Goal: Find specific page/section: Find specific page/section

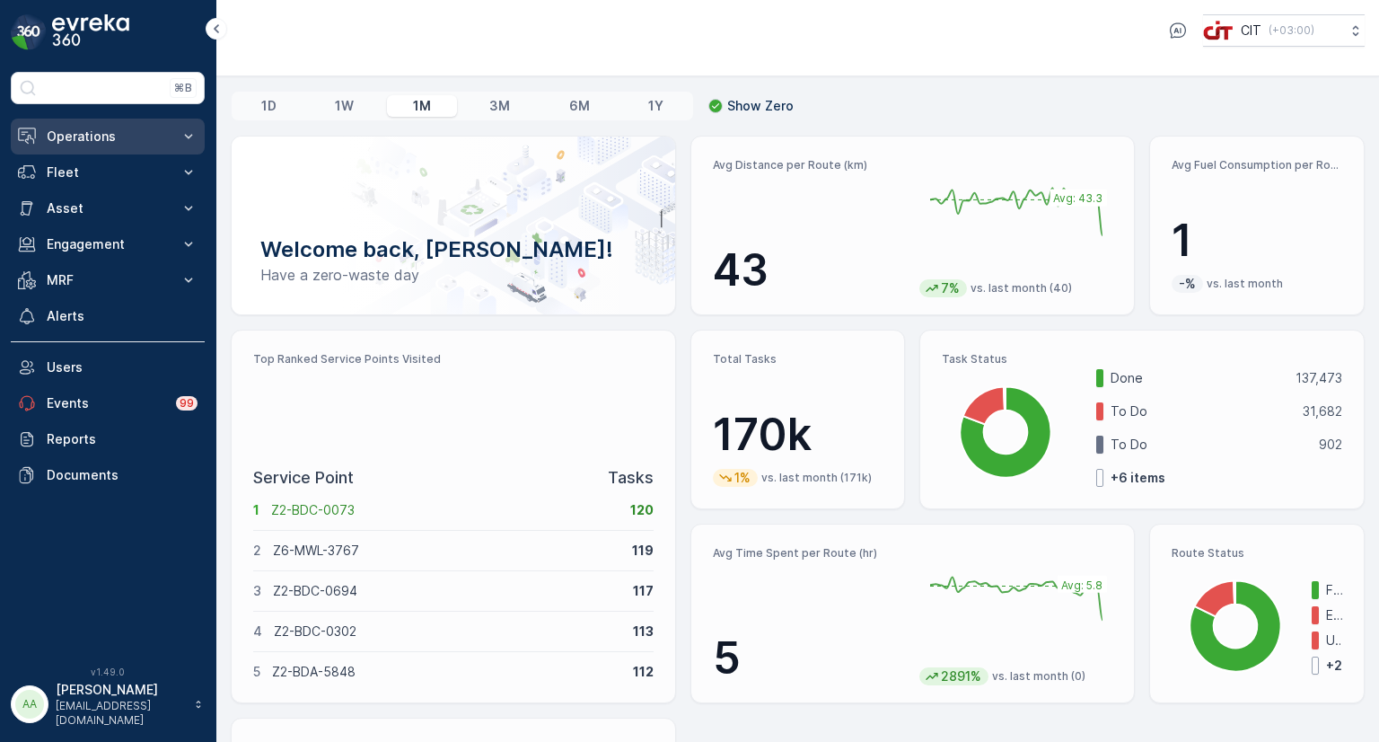
click at [120, 134] on p "Operations" at bounding box center [108, 136] width 122 height 18
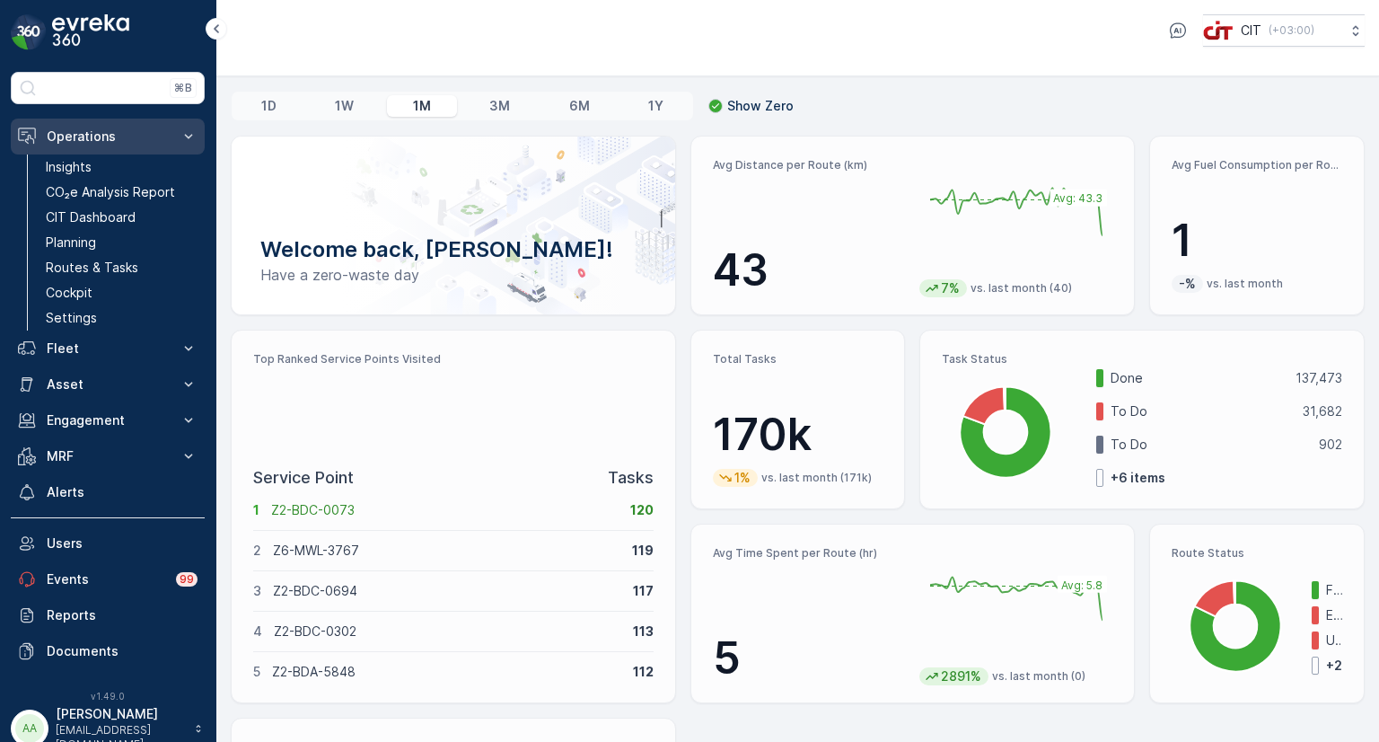
click at [91, 134] on p "Operations" at bounding box center [108, 136] width 122 height 18
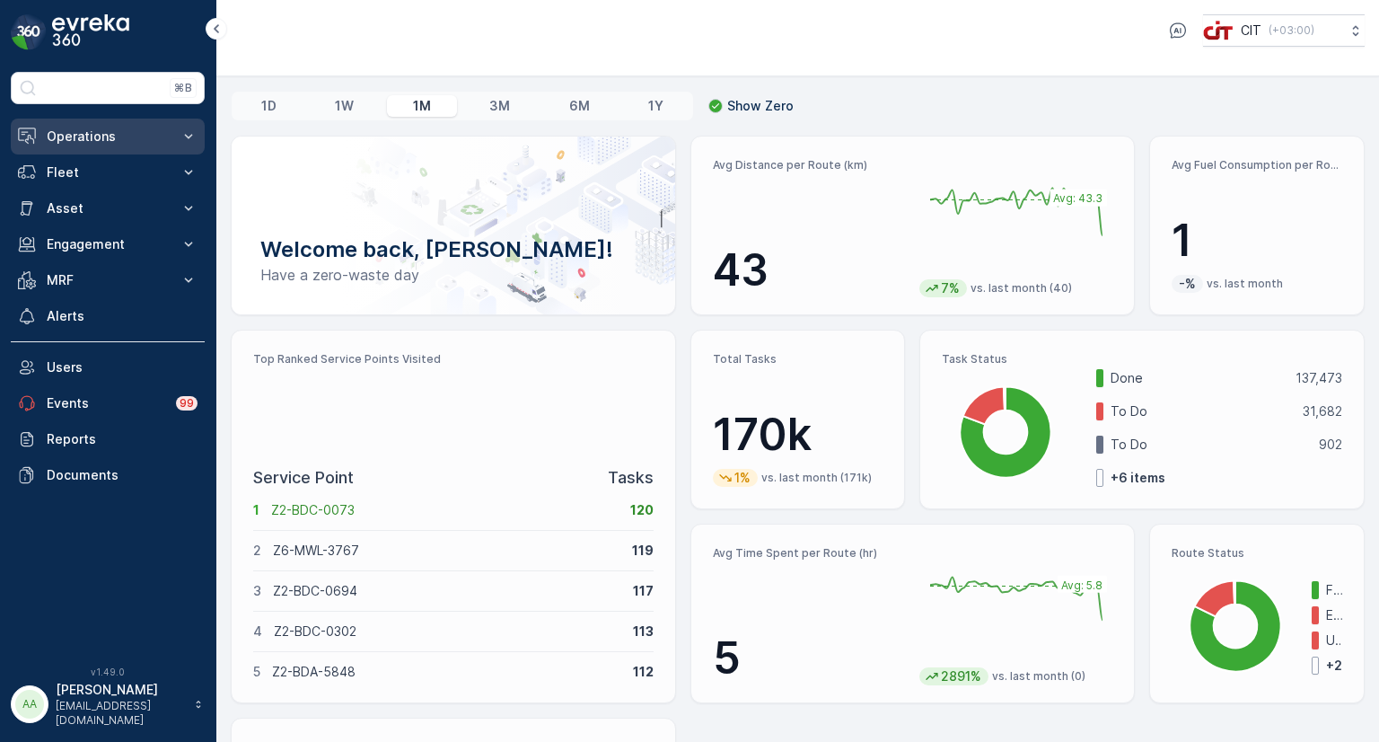
click at [79, 130] on p "Operations" at bounding box center [108, 136] width 122 height 18
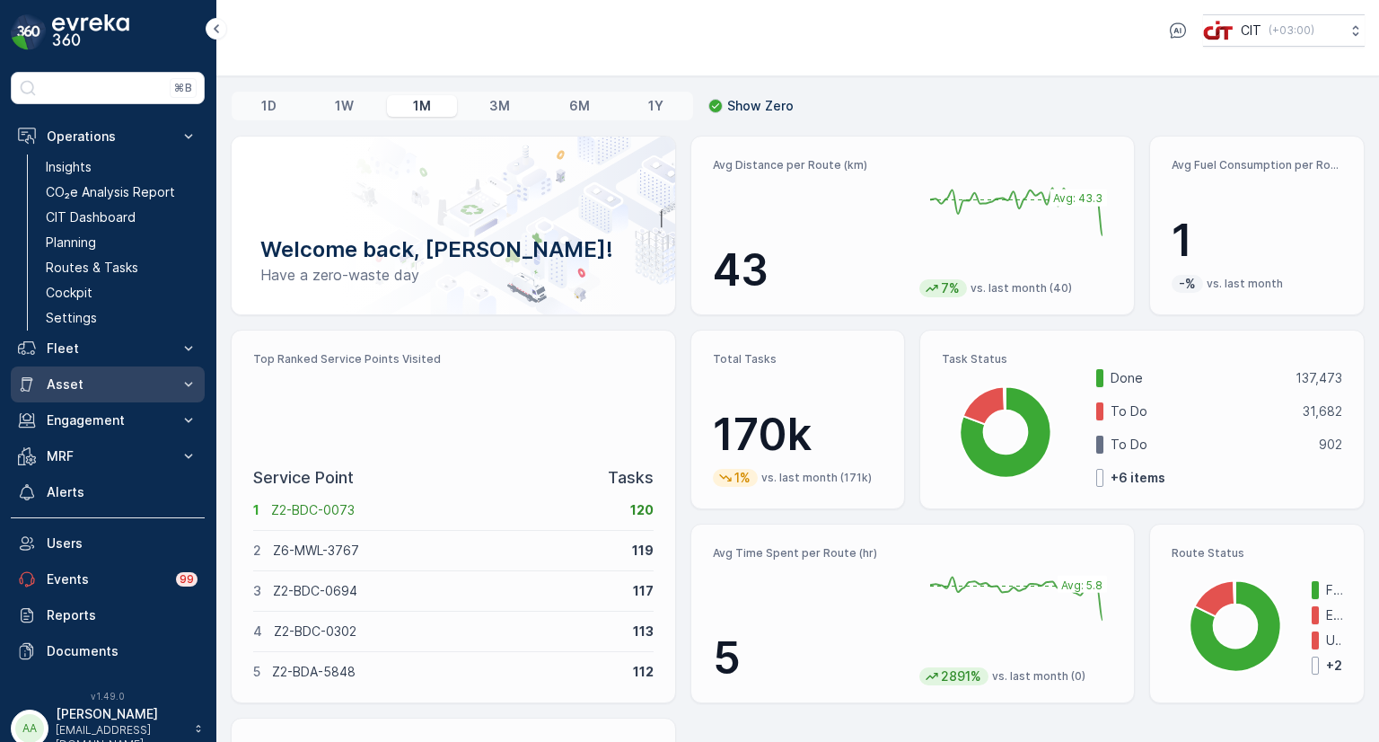
click at [118, 376] on p "Asset" at bounding box center [108, 384] width 122 height 18
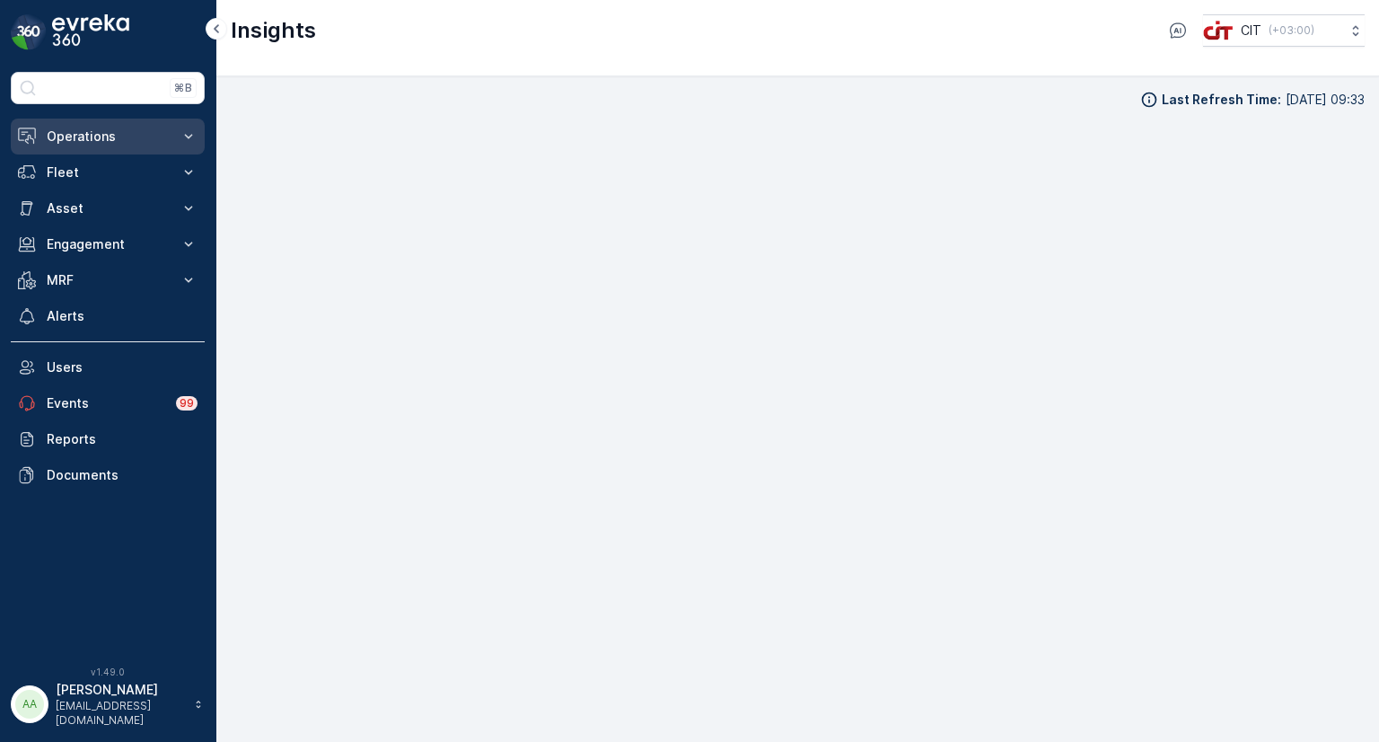
click at [129, 137] on p "Operations" at bounding box center [108, 136] width 122 height 18
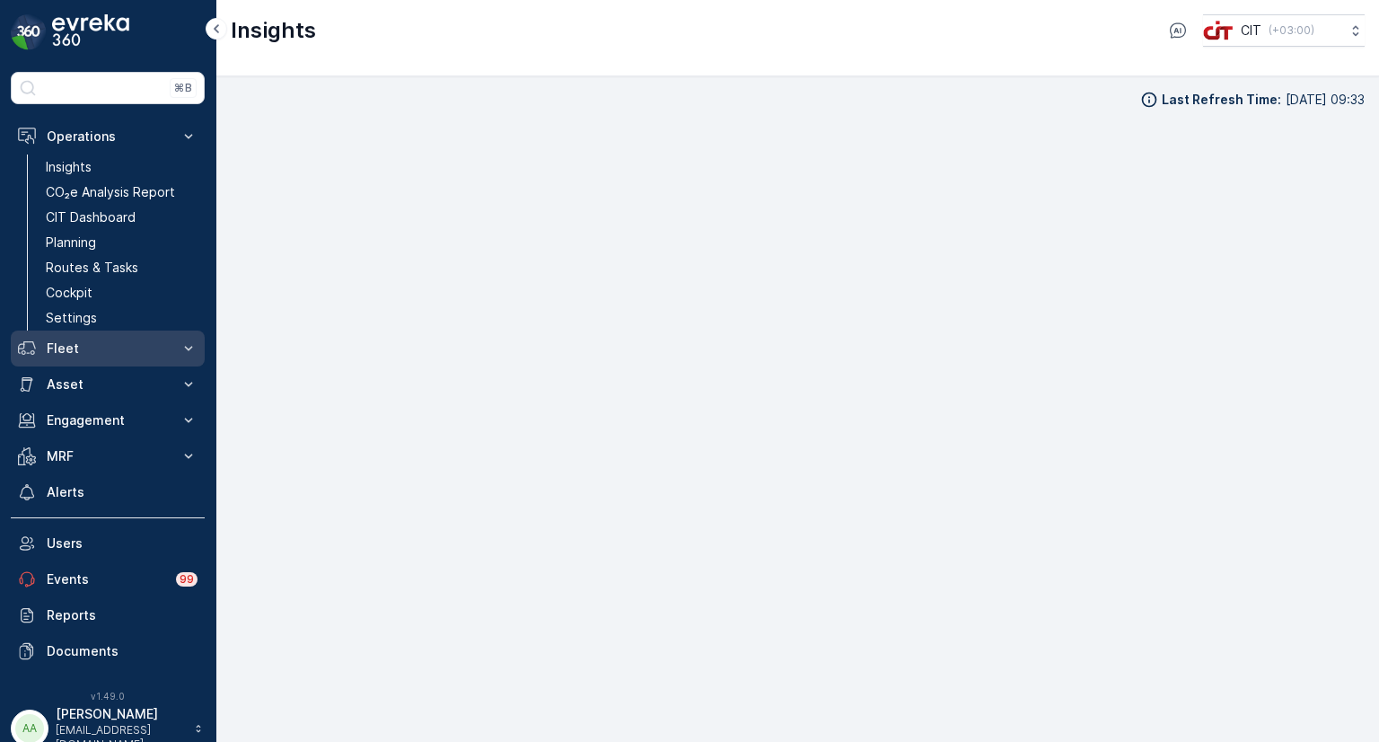
click at [74, 334] on button "Fleet" at bounding box center [108, 348] width 194 height 36
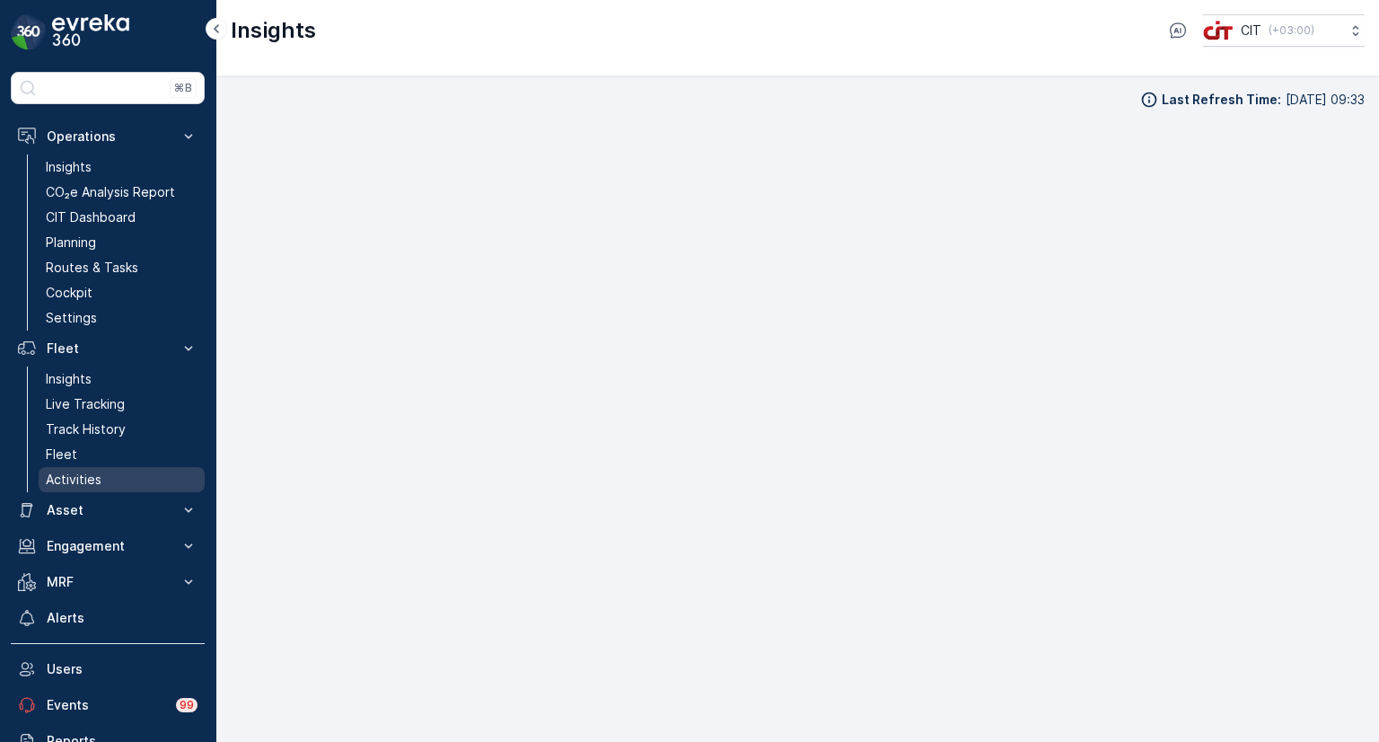
click at [86, 476] on p "Activities" at bounding box center [74, 479] width 56 height 18
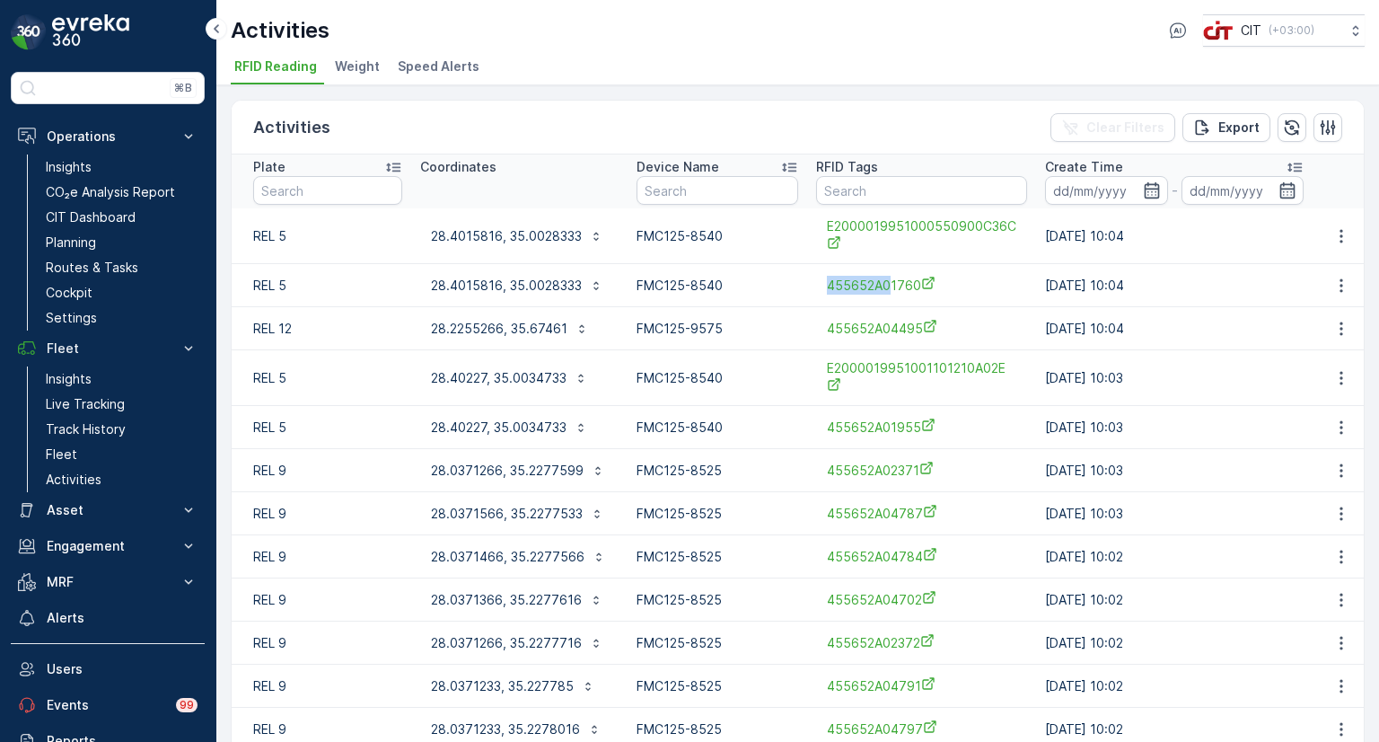
drag, startPoint x: 812, startPoint y: 292, endPoint x: 886, endPoint y: 296, distance: 74.7
click at [886, 296] on td "455652A01760" at bounding box center [921, 285] width 229 height 43
copy span "455652A0"
click at [860, 187] on input "text" at bounding box center [921, 190] width 211 height 29
paste input "455652A0"
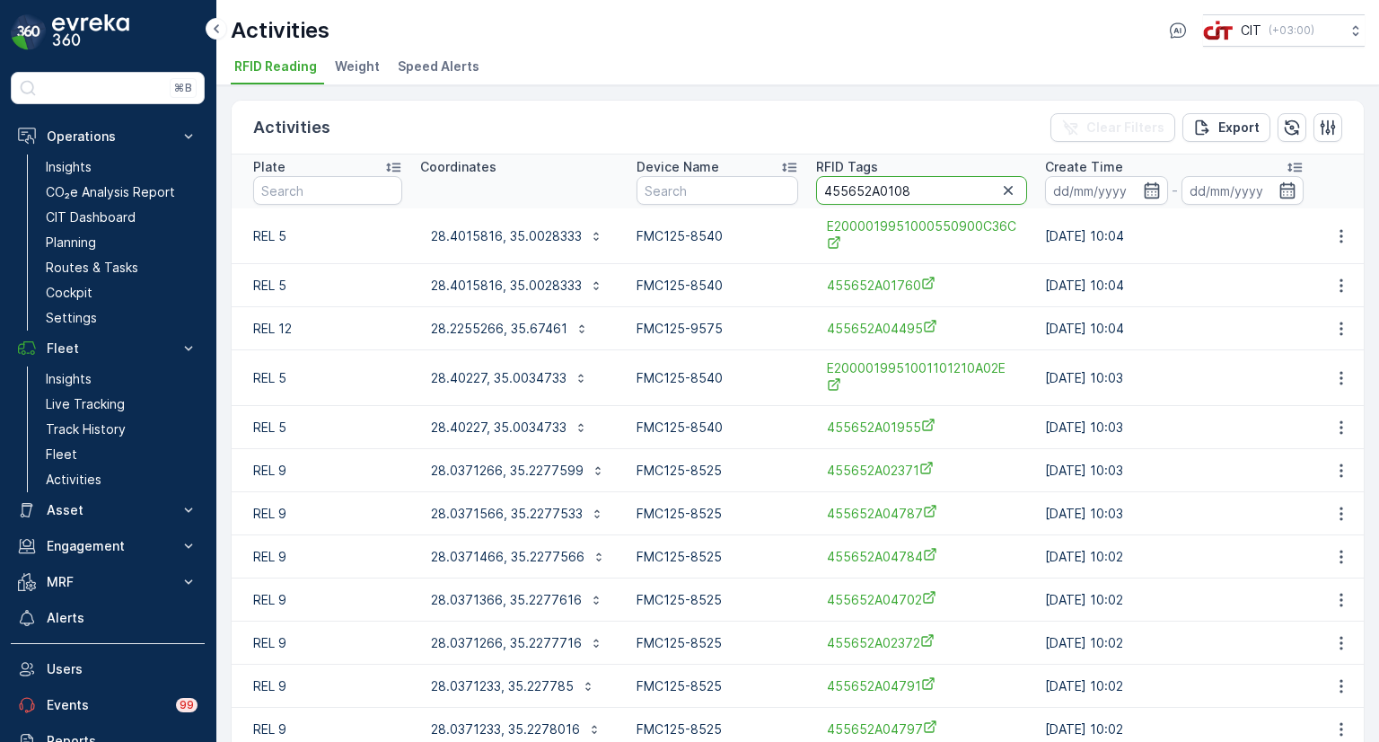
type input "455652A01082"
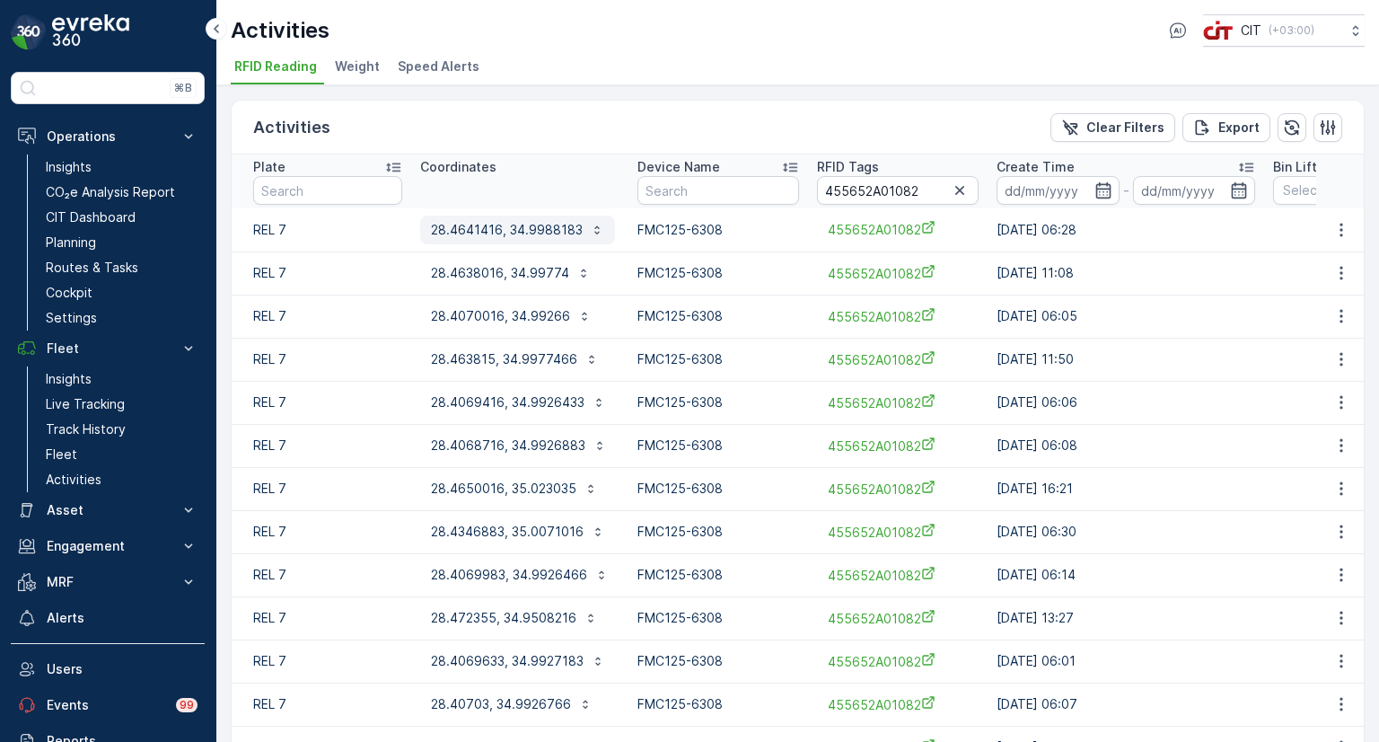
click at [506, 224] on p "28.4641416, 34.9988183" at bounding box center [507, 230] width 152 height 18
drag, startPoint x: 923, startPoint y: 188, endPoint x: 812, endPoint y: 185, distance: 111.4
click at [812, 185] on th "RFID Tags 455652A01082" at bounding box center [898, 181] width 180 height 54
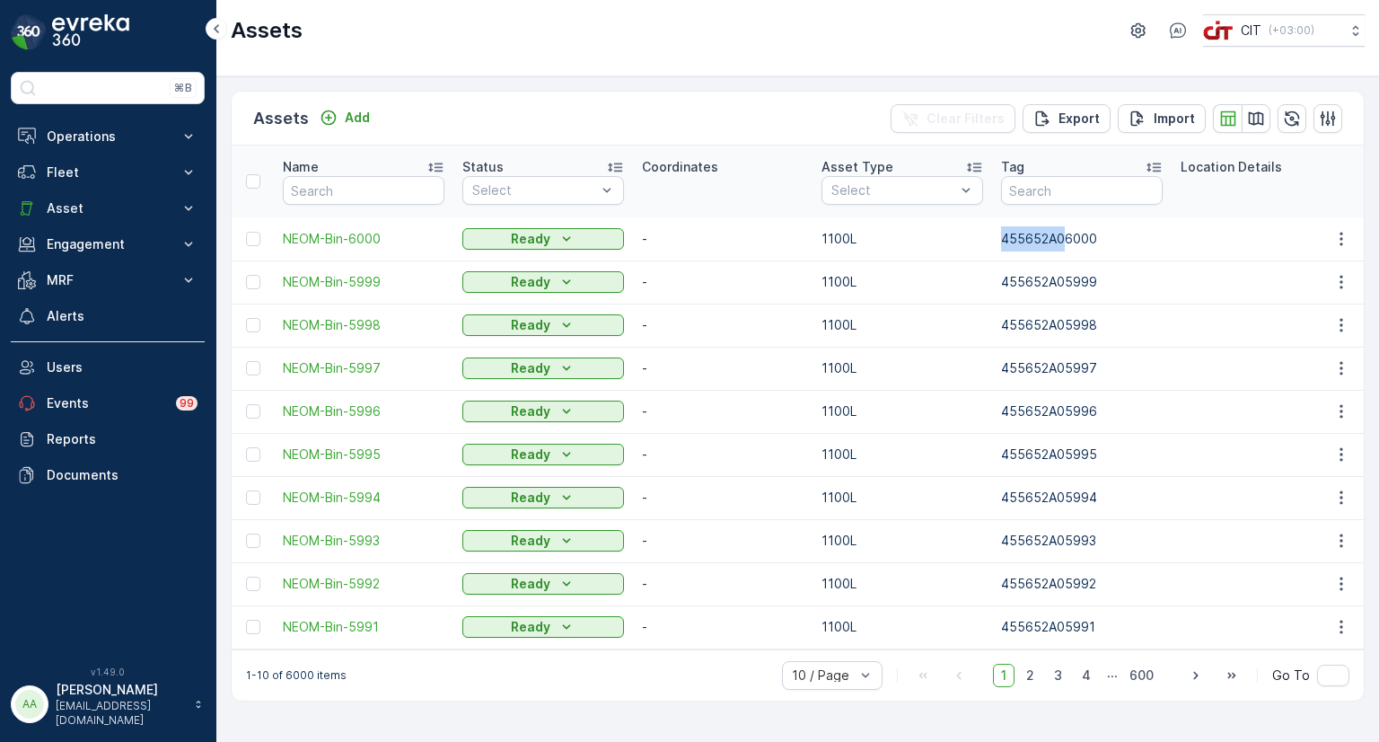
drag, startPoint x: 998, startPoint y: 238, endPoint x: 1064, endPoint y: 245, distance: 65.9
click at [1064, 245] on td "455652A06000" at bounding box center [1082, 238] width 180 height 43
copy td "455652A0"
click at [1066, 192] on input "text" at bounding box center [1082, 190] width 162 height 29
paste input "455652A0"
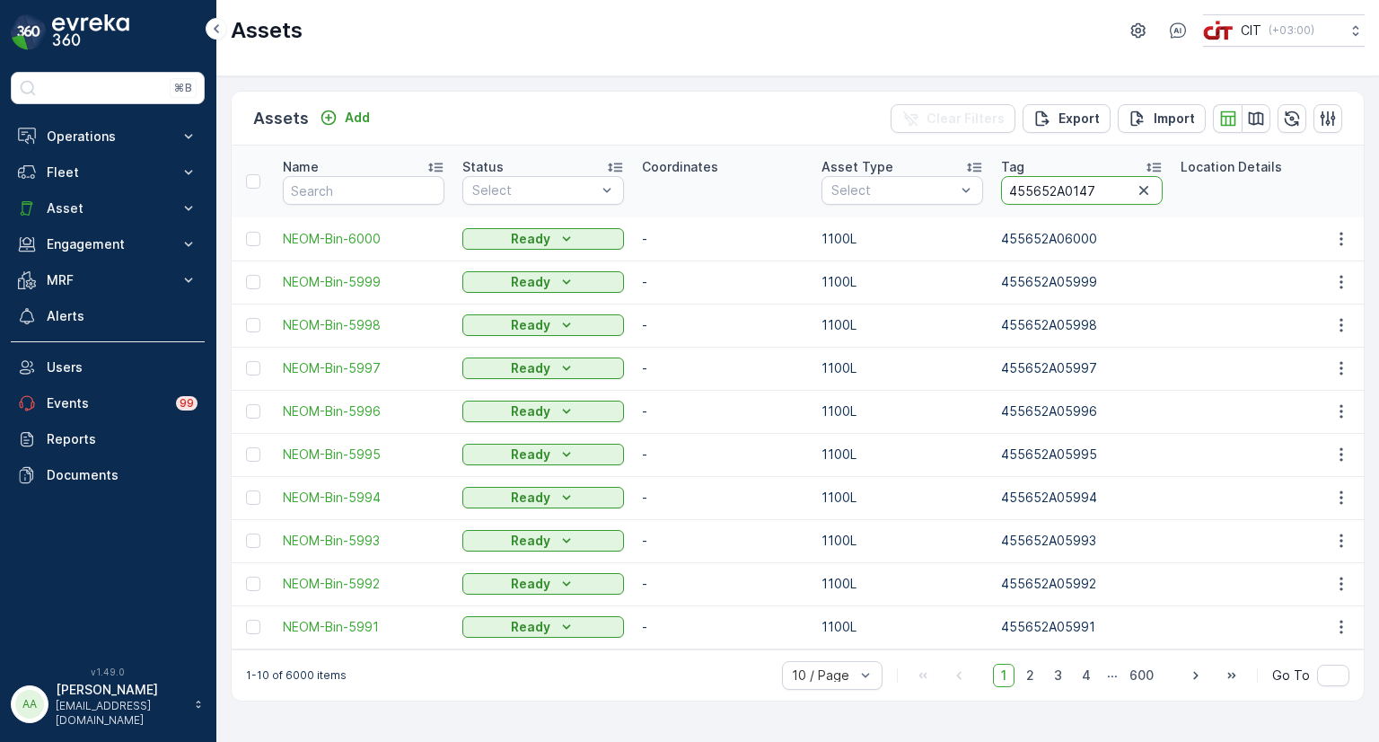
type input "455652A01471"
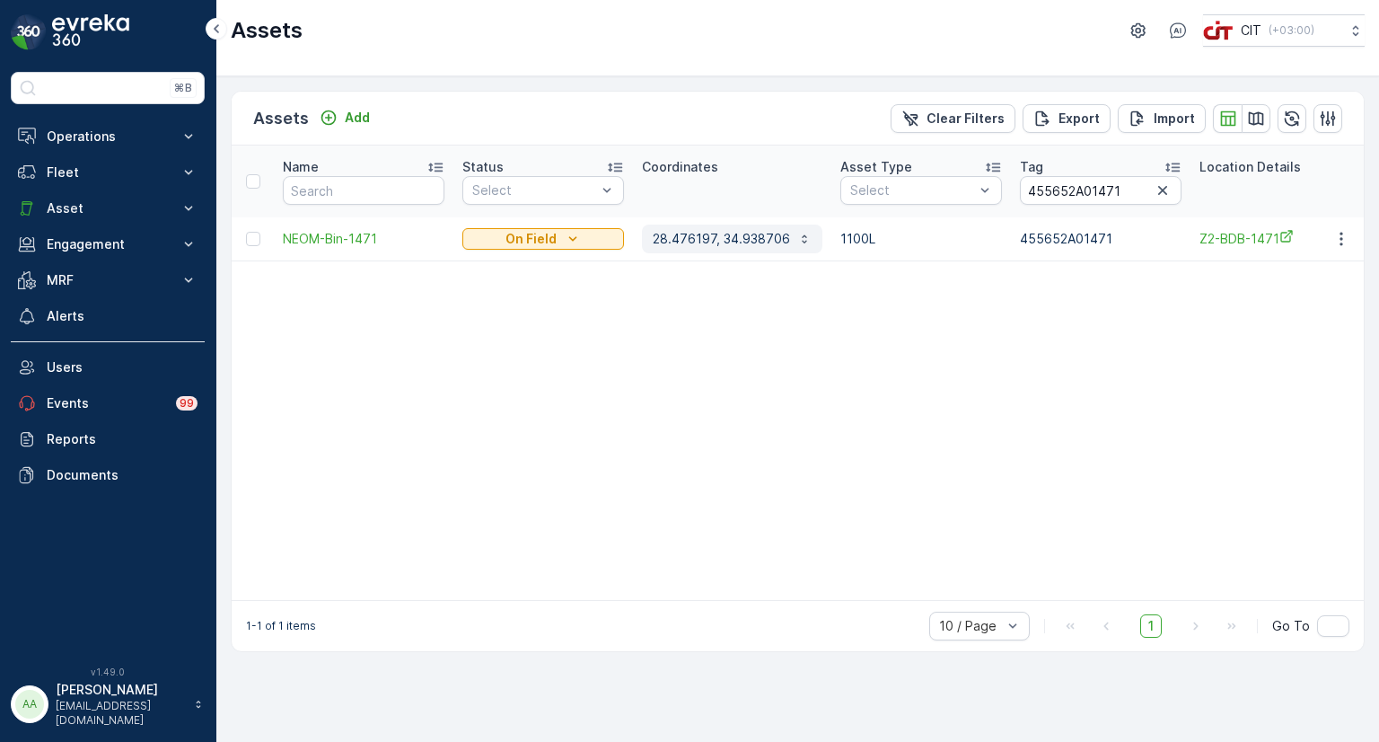
click at [725, 230] on p "28.476197, 34.938706" at bounding box center [721, 239] width 137 height 18
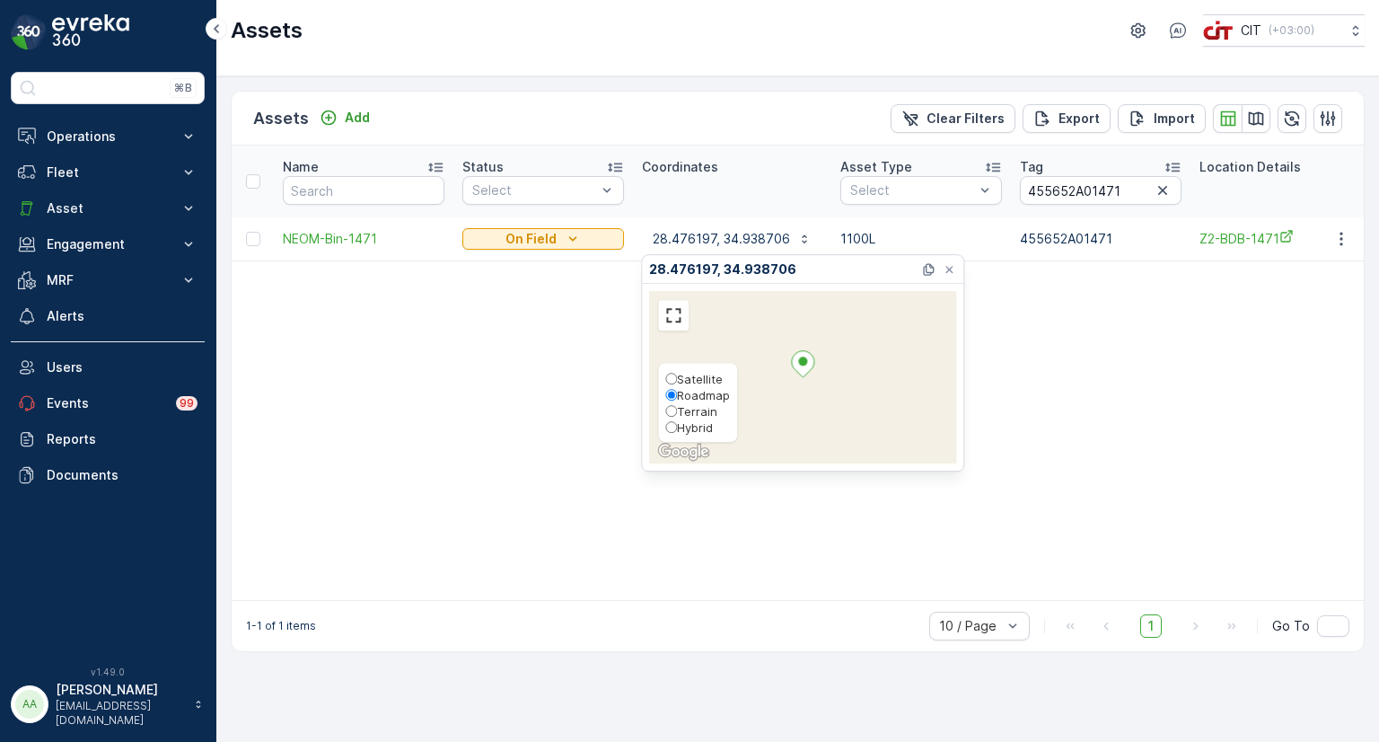
click at [672, 425] on input "Hybrid" at bounding box center [671, 427] width 12 height 12
radio input "true"
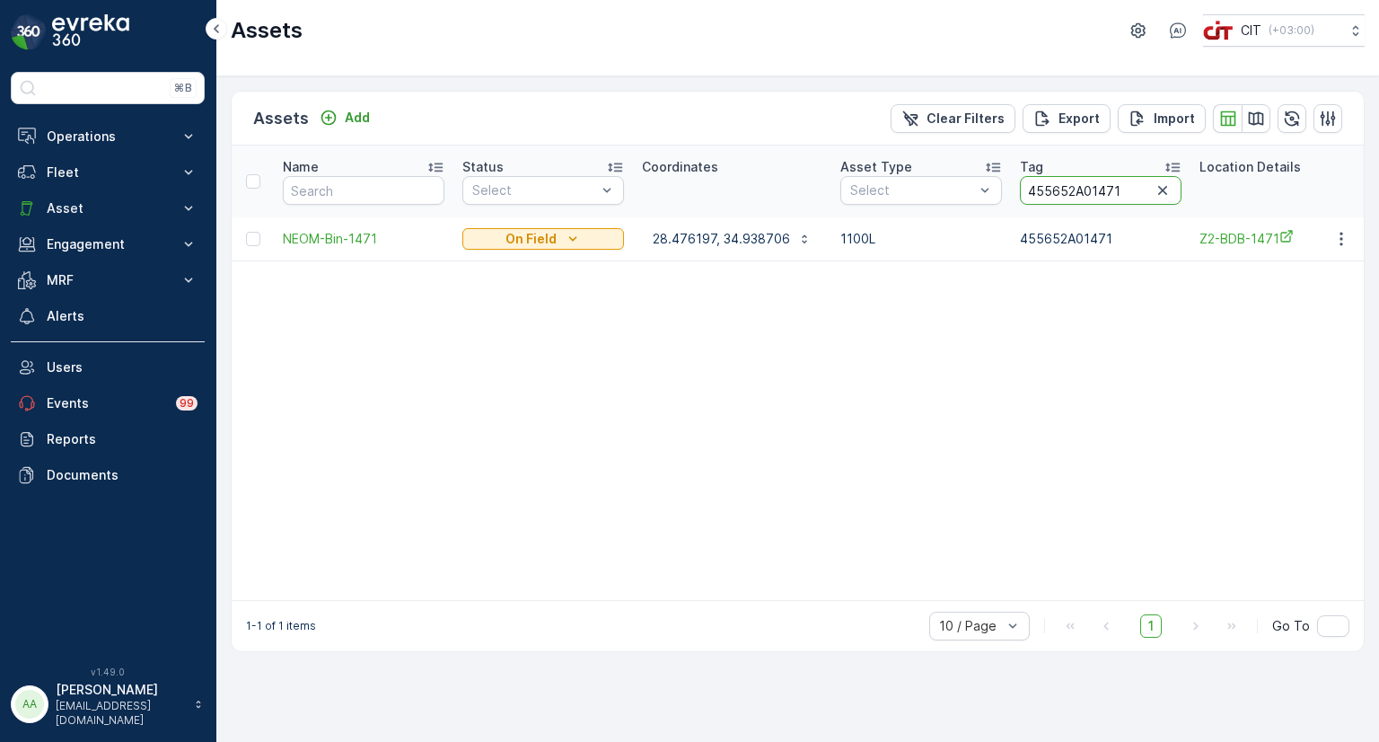
drag, startPoint x: 1135, startPoint y: 189, endPoint x: 1083, endPoint y: 195, distance: 52.5
click at [1083, 195] on input "455652A01471" at bounding box center [1101, 190] width 162 height 29
type input "455652A04995"
click at [701, 236] on p "28.4075133, 34.9926249" at bounding box center [729, 239] width 153 height 18
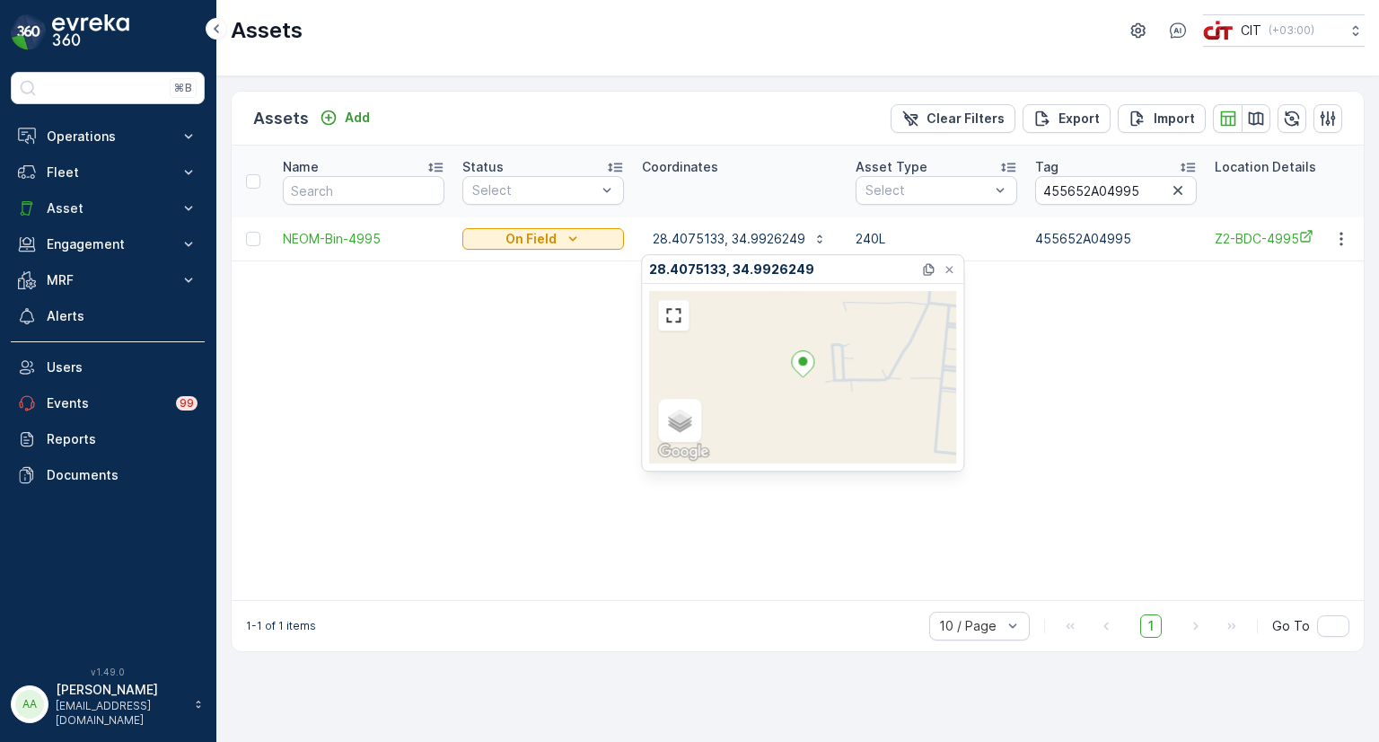
drag, startPoint x: 1086, startPoint y: 349, endPoint x: 1077, endPoint y: 374, distance: 26.7
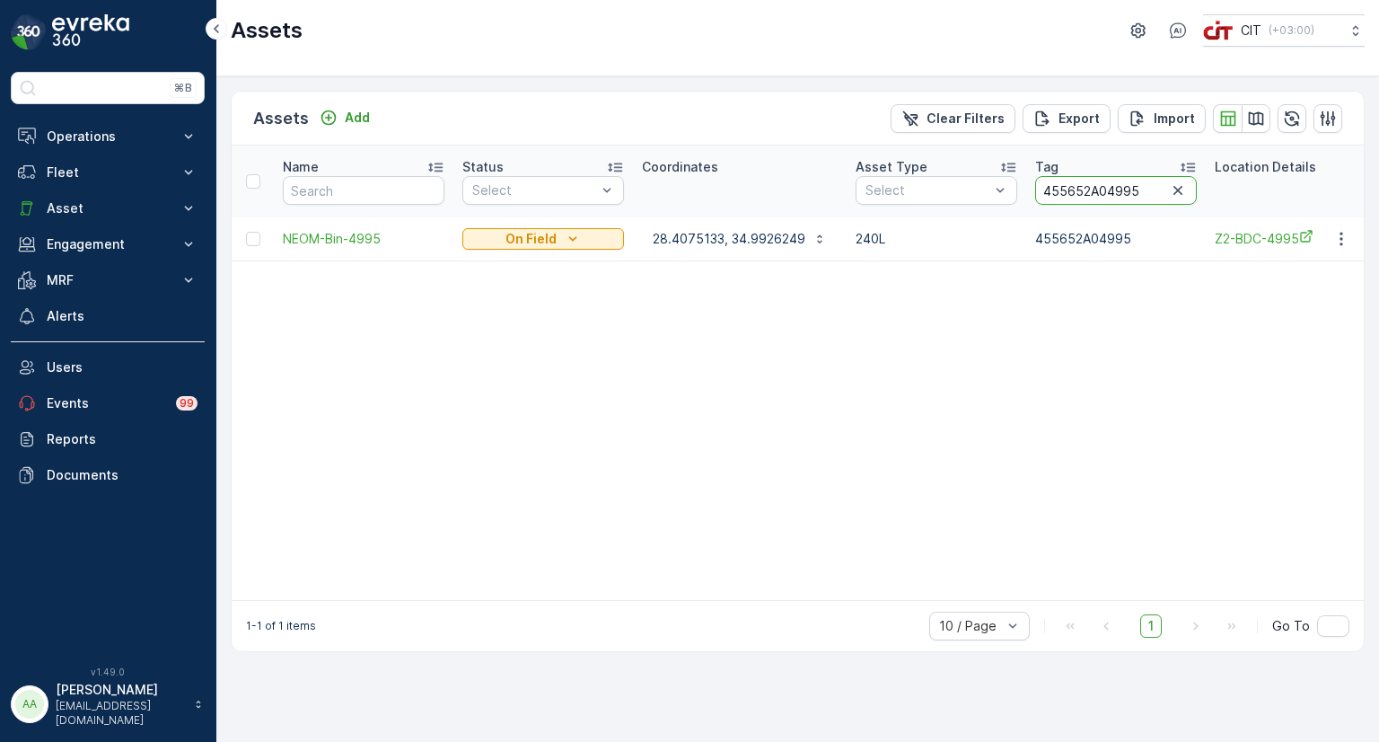
drag, startPoint x: 1145, startPoint y: 190, endPoint x: 1106, endPoint y: 195, distance: 38.9
click at [1106, 195] on input "455652A04995" at bounding box center [1116, 190] width 162 height 29
type input "455652A00576"
click at [715, 240] on p "28.4056033, 35.0045583" at bounding box center [730, 239] width 155 height 18
drag, startPoint x: 1155, startPoint y: 186, endPoint x: 937, endPoint y: 186, distance: 217.3
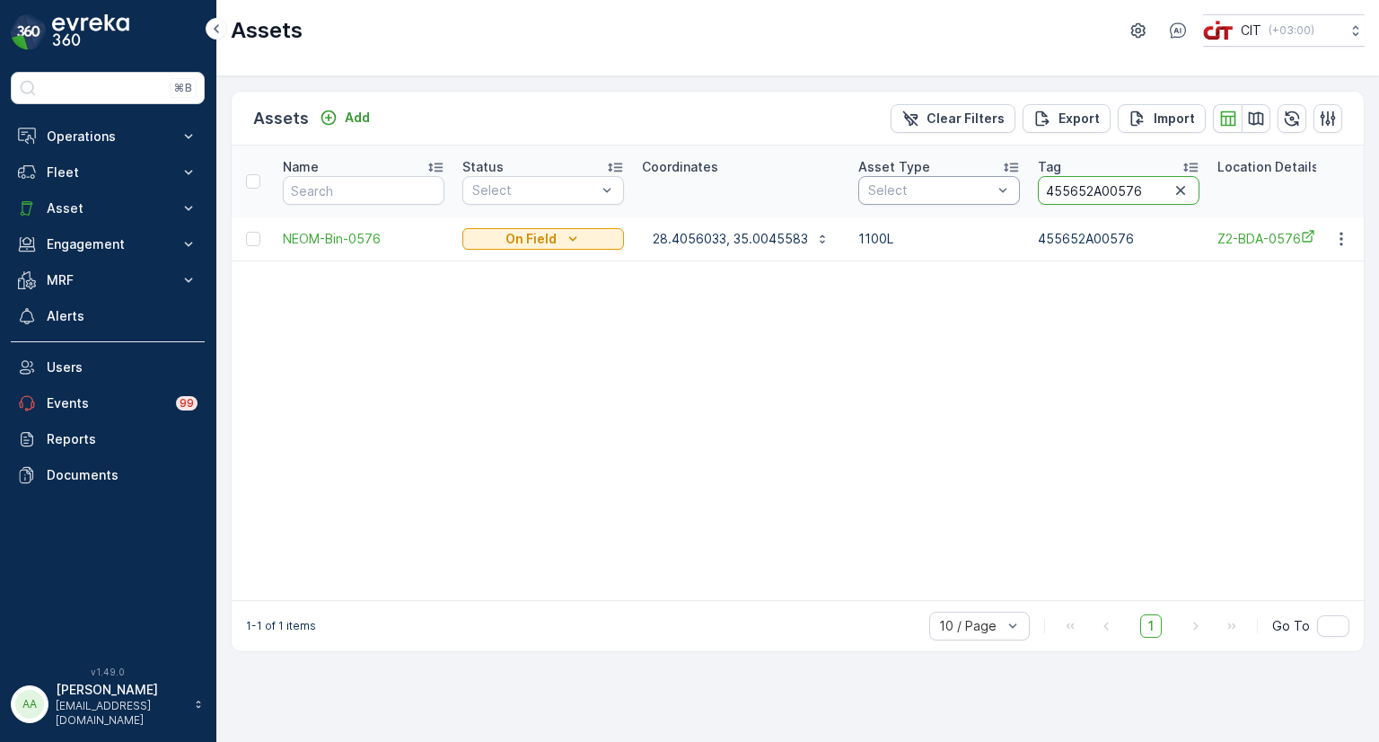
paste input "1082"
type input "455652A01082"
click at [729, 230] on p "28.4641416, 34.9988183" at bounding box center [729, 239] width 152 height 18
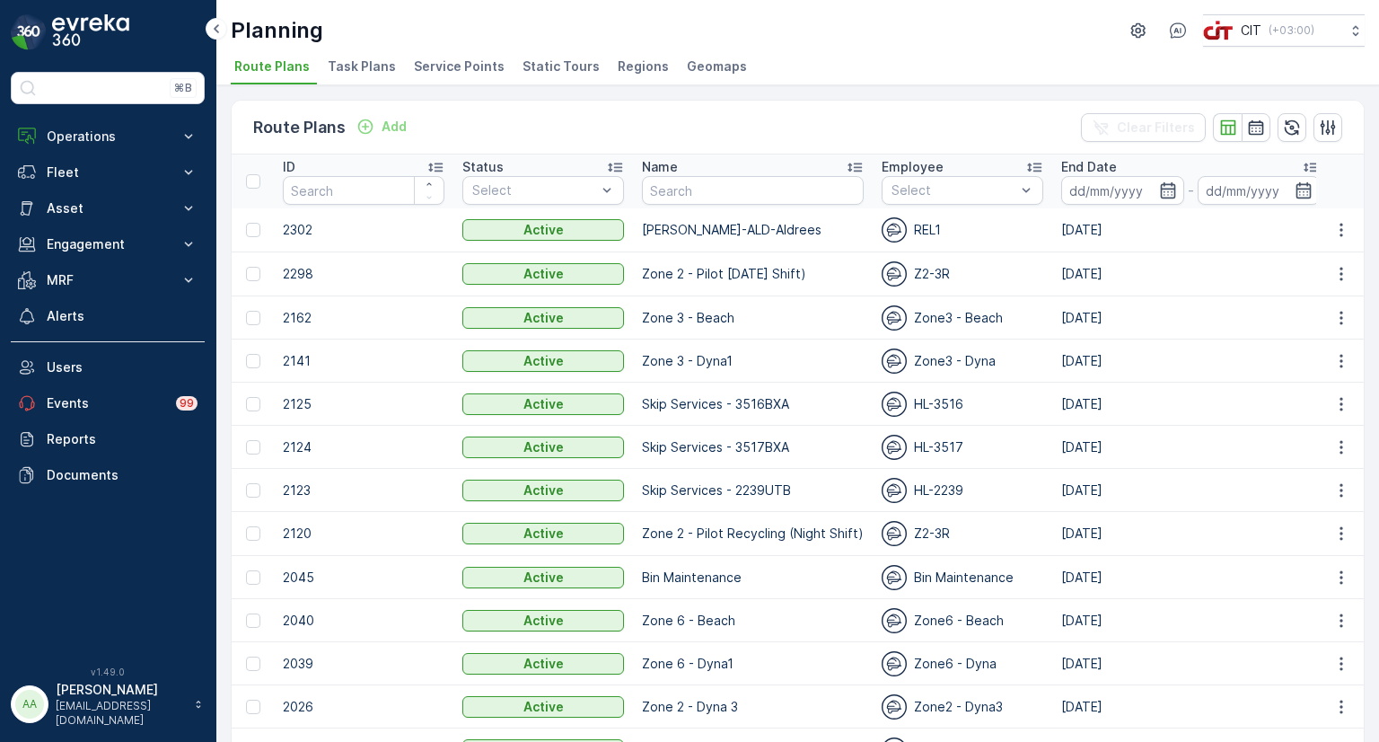
click at [470, 64] on span "Service Points" at bounding box center [459, 66] width 91 height 18
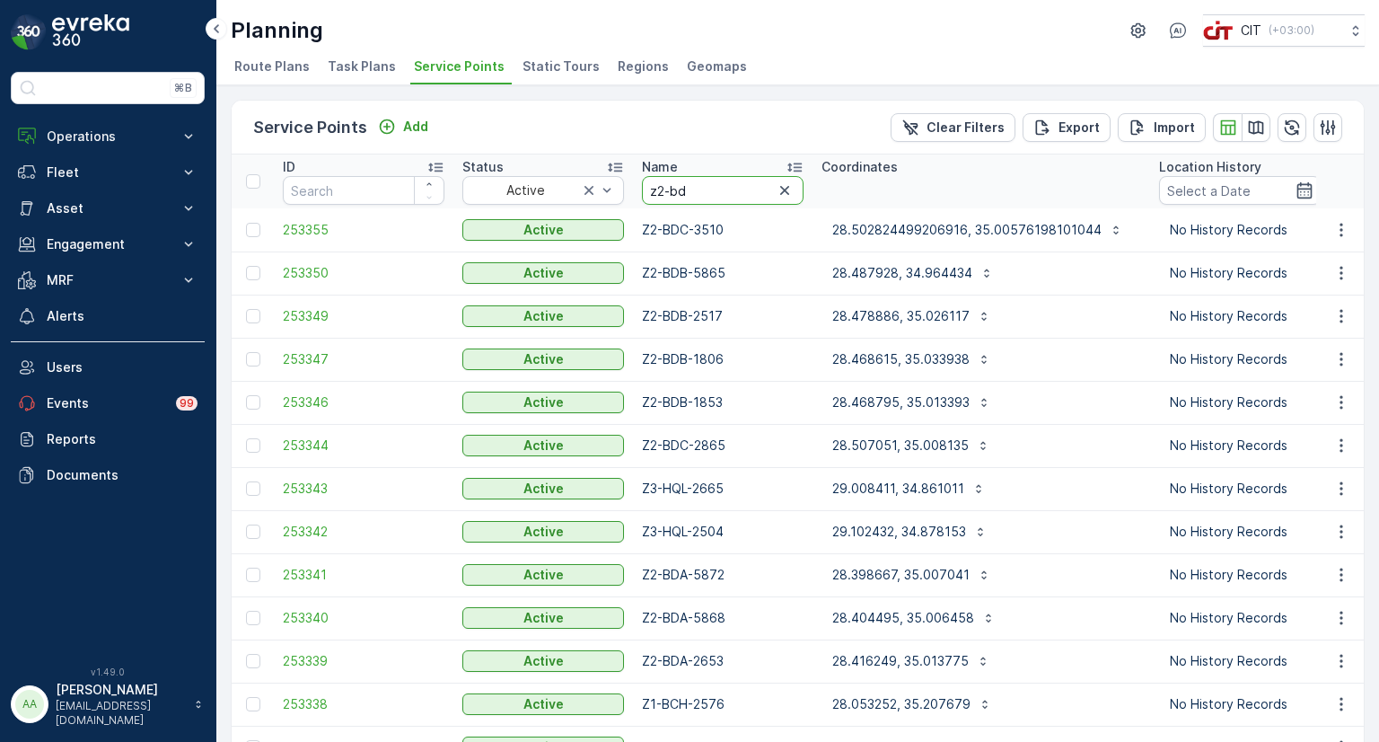
type input "z2-bdb"
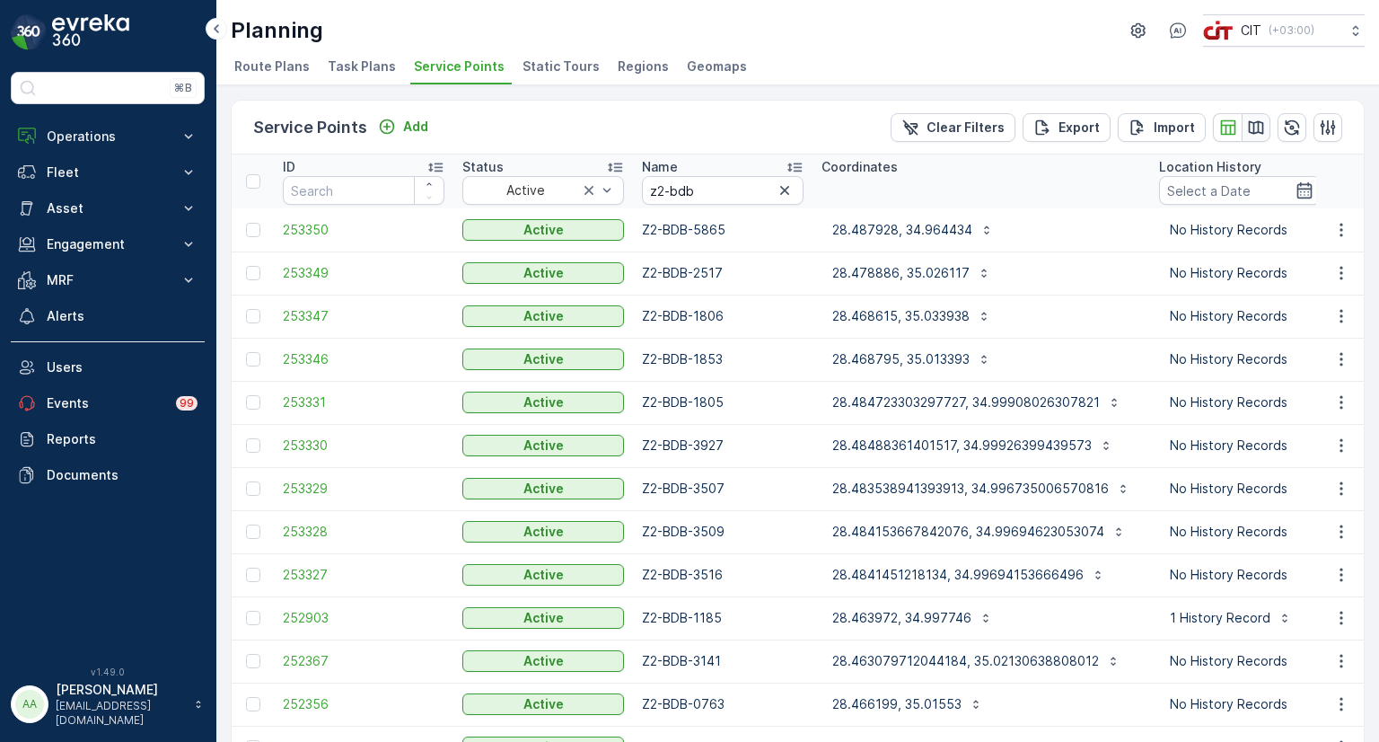
click at [1258, 123] on icon "button" at bounding box center [1256, 126] width 15 height 13
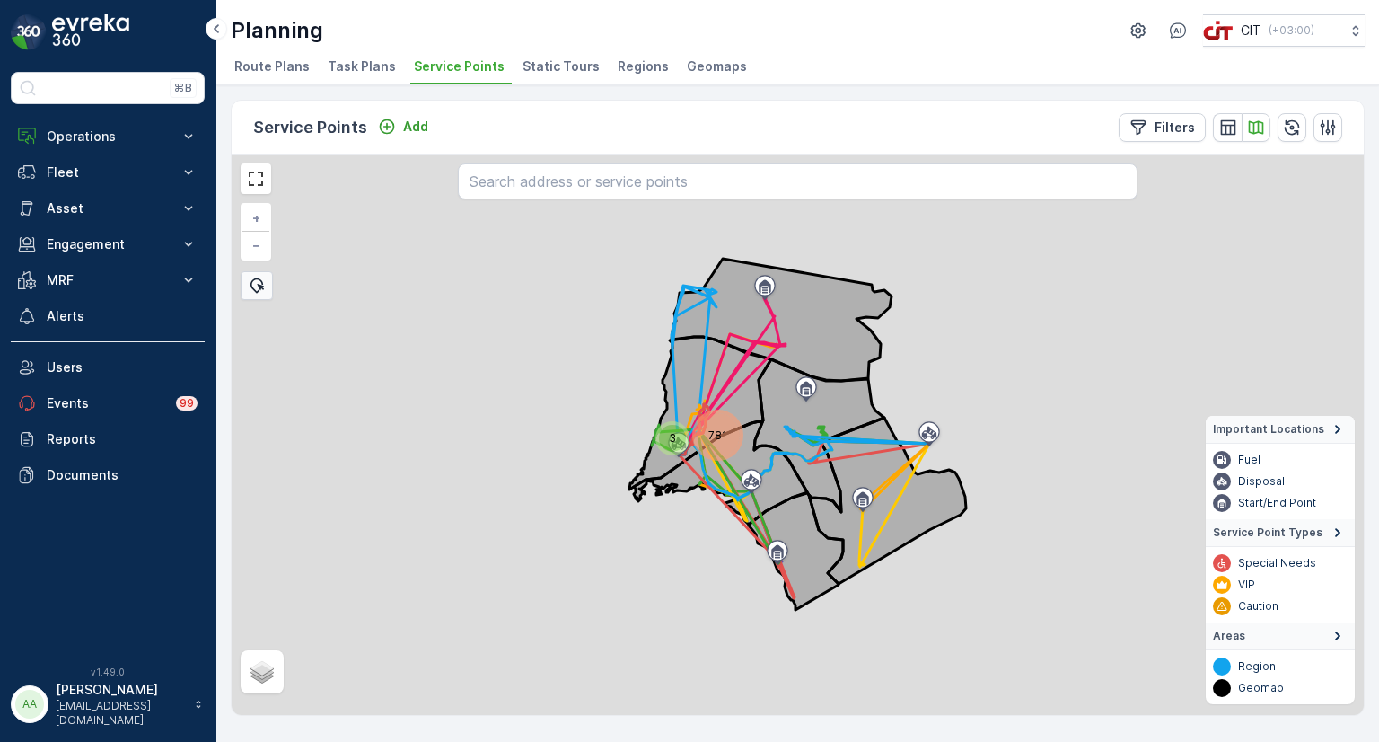
click at [724, 437] on div "781" at bounding box center [718, 435] width 44 height 44
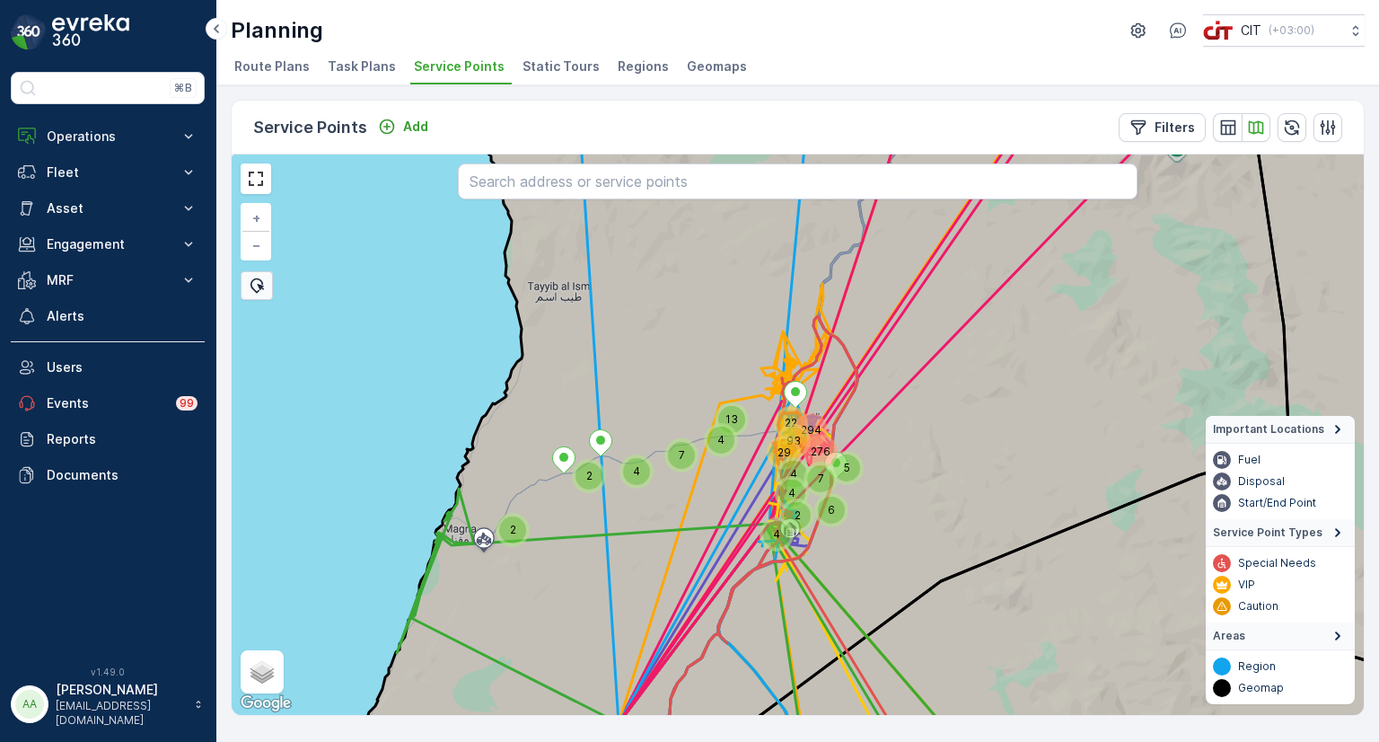
click at [769, 532] on div "4" at bounding box center [776, 534] width 27 height 27
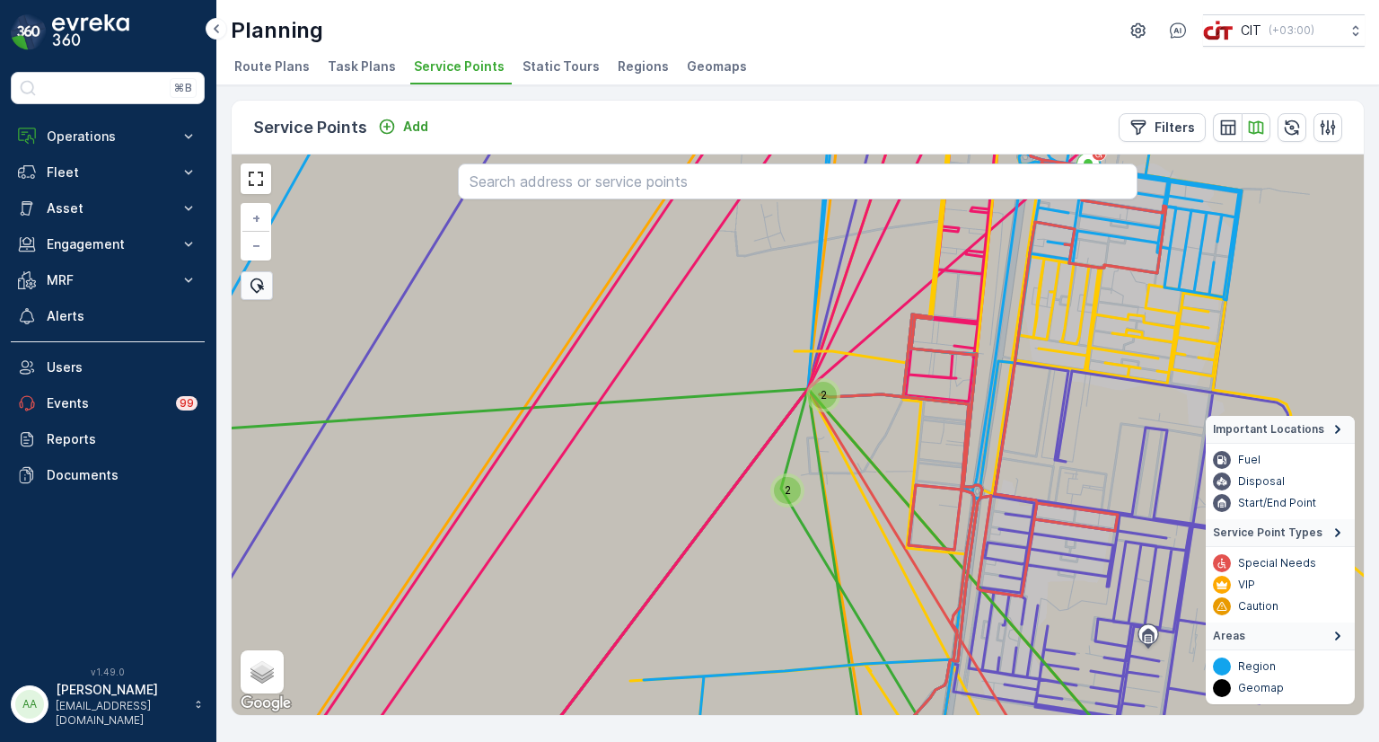
click at [787, 488] on div "2" at bounding box center [787, 490] width 27 height 27
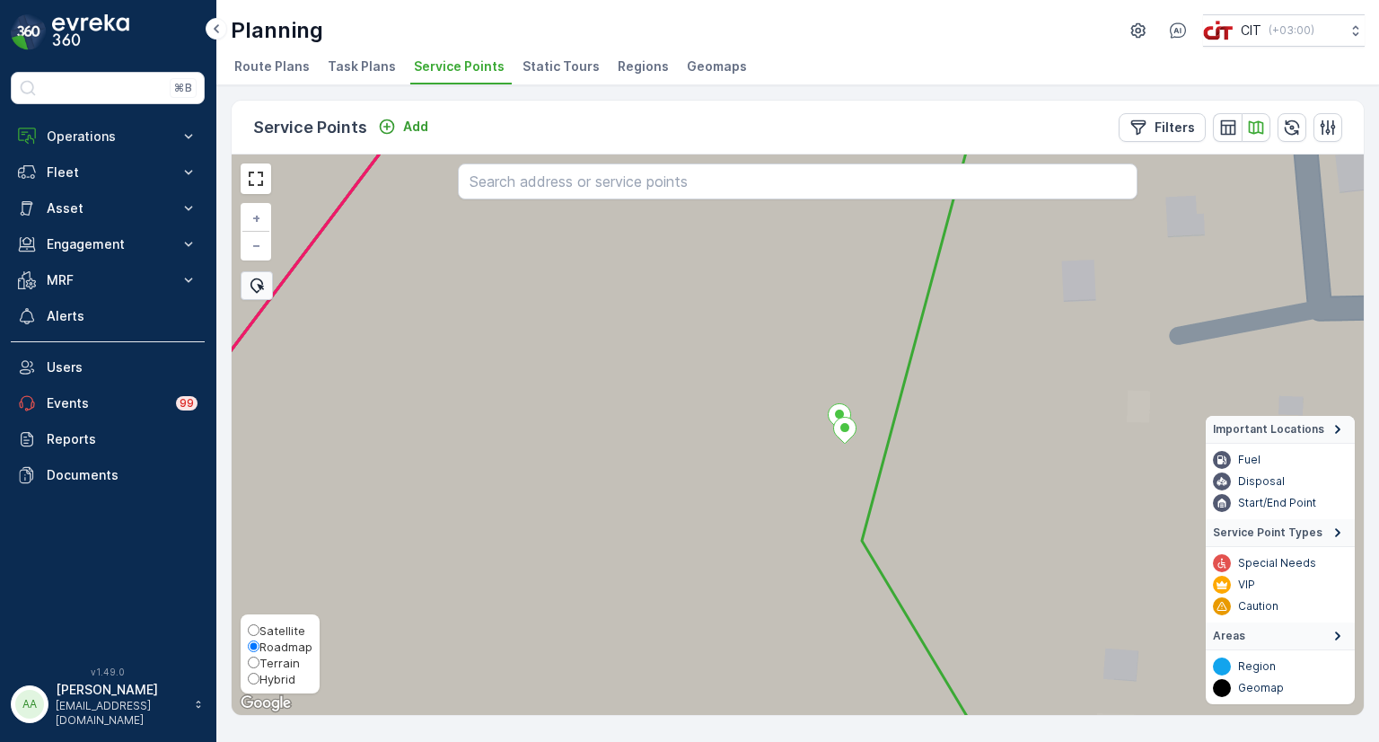
click at [264, 675] on span "Hybrid" at bounding box center [277, 679] width 36 height 14
click at [259, 675] on input "Hybrid" at bounding box center [254, 678] width 12 height 12
radio input "true"
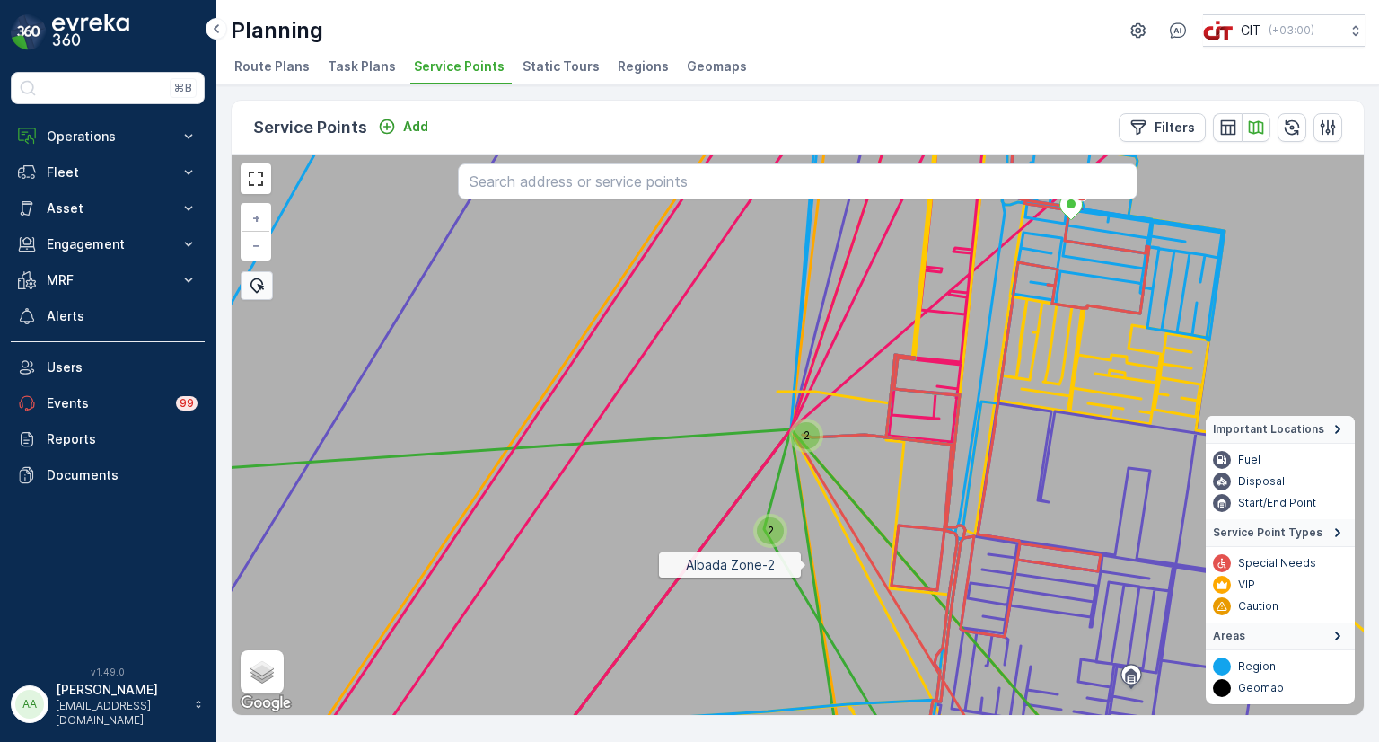
drag, startPoint x: 806, startPoint y: 564, endPoint x: 758, endPoint y: 338, distance: 230.5
click at [758, 349] on icon at bounding box center [798, 435] width 1364 height 678
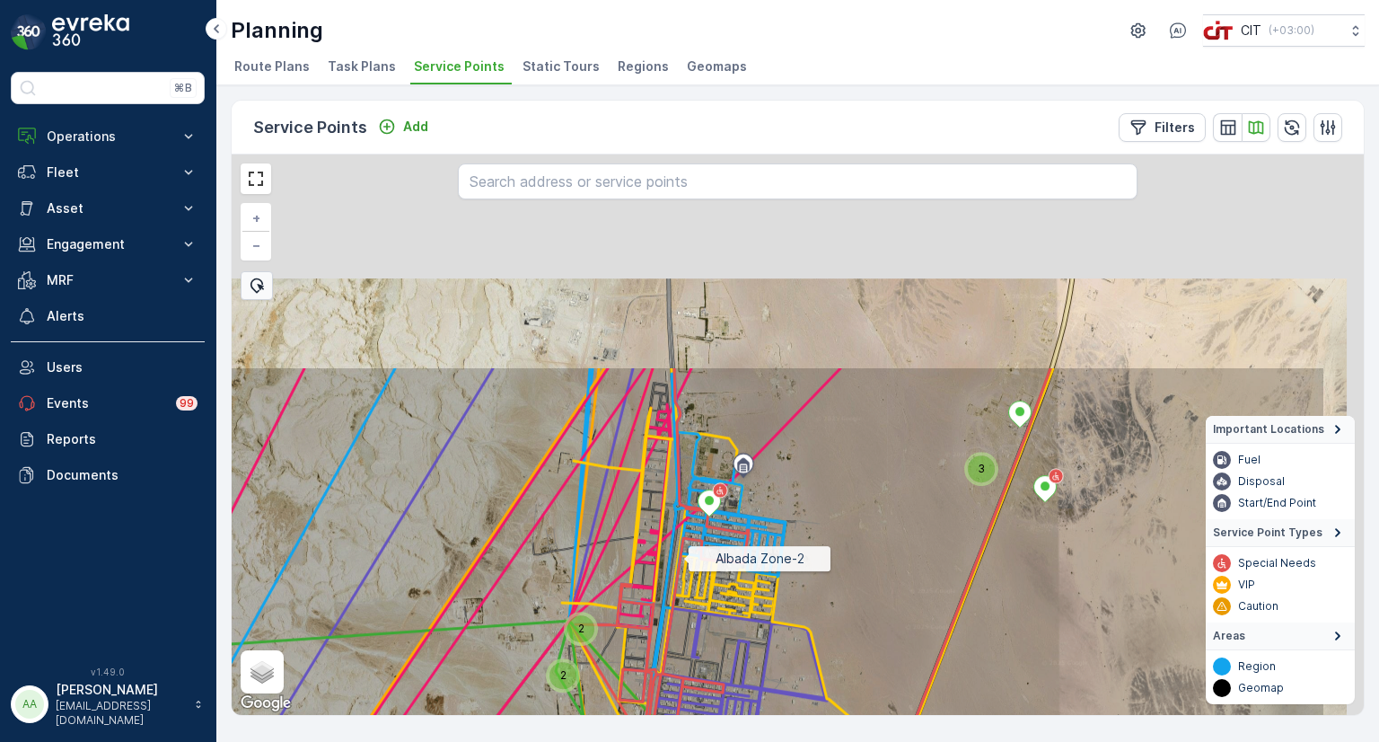
drag, startPoint x: 837, startPoint y: 288, endPoint x: 676, endPoint y: 569, distance: 323.7
click at [676, 569] on icon at bounding box center [644, 704] width 1364 height 678
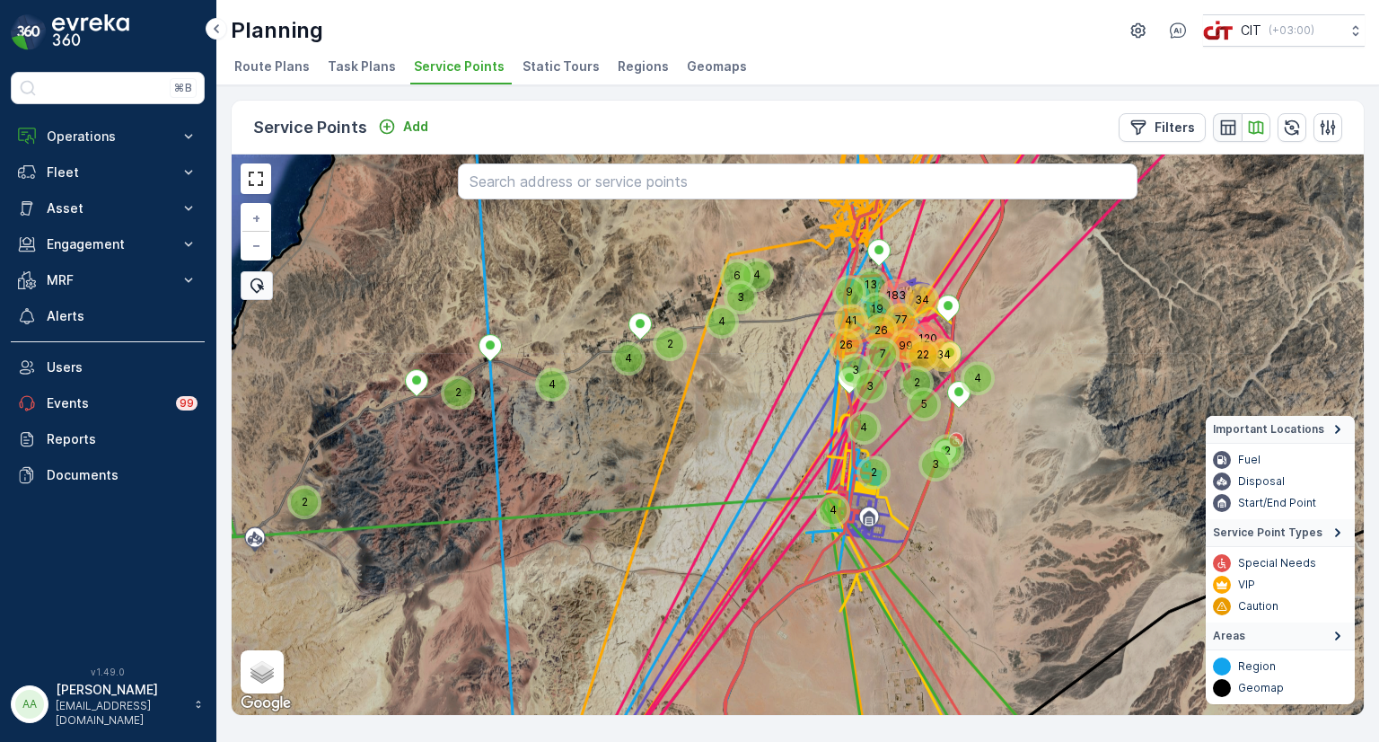
click at [1221, 125] on icon "button" at bounding box center [1227, 126] width 15 height 15
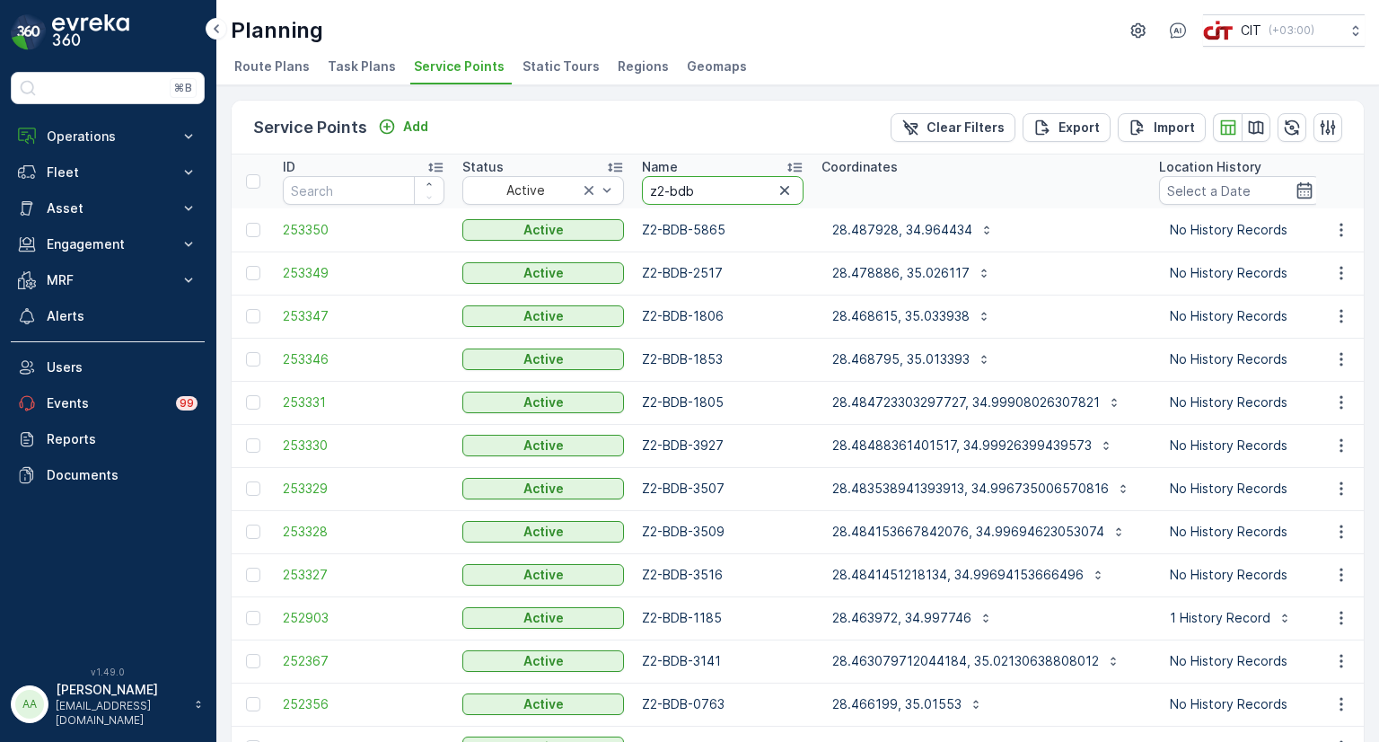
click at [699, 188] on input "z2-bdb" at bounding box center [723, 190] width 162 height 29
type input "z2-bdc"
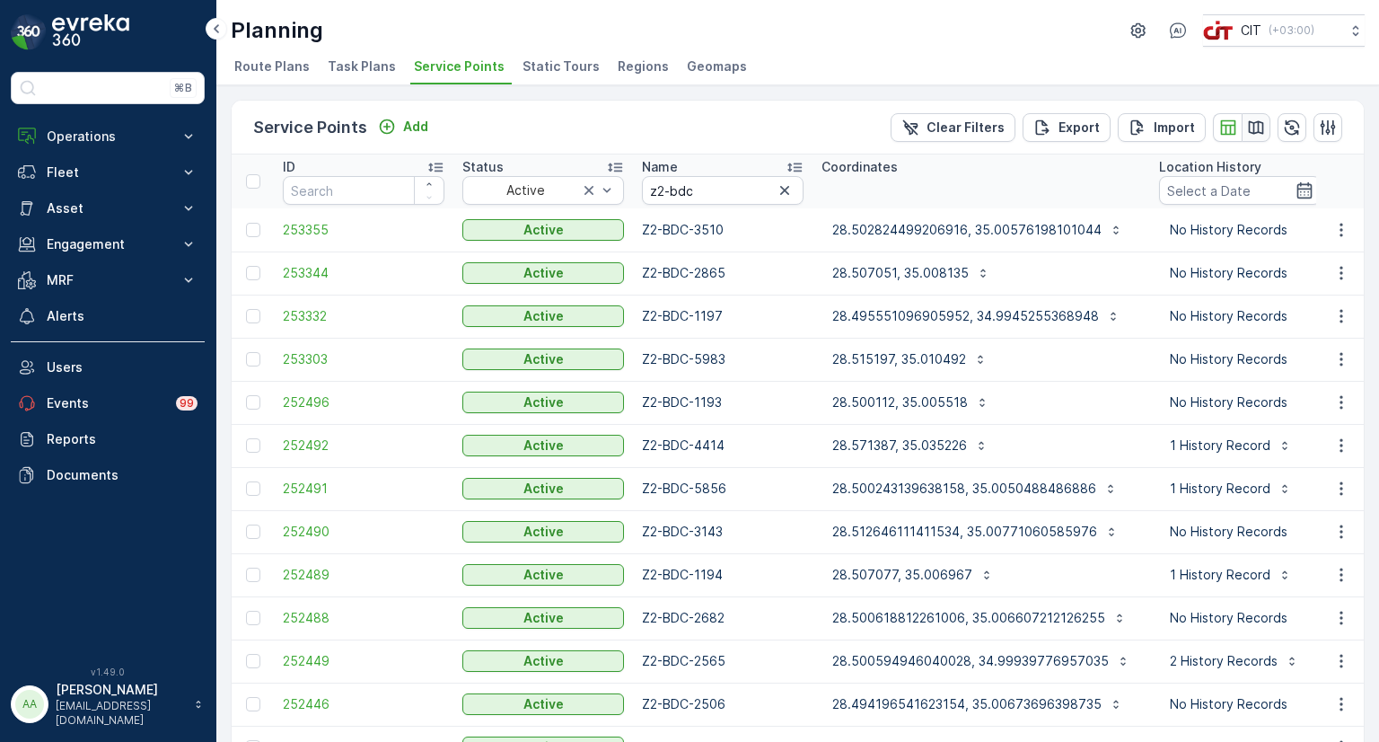
click at [1260, 129] on icon "button" at bounding box center [1256, 128] width 18 height 18
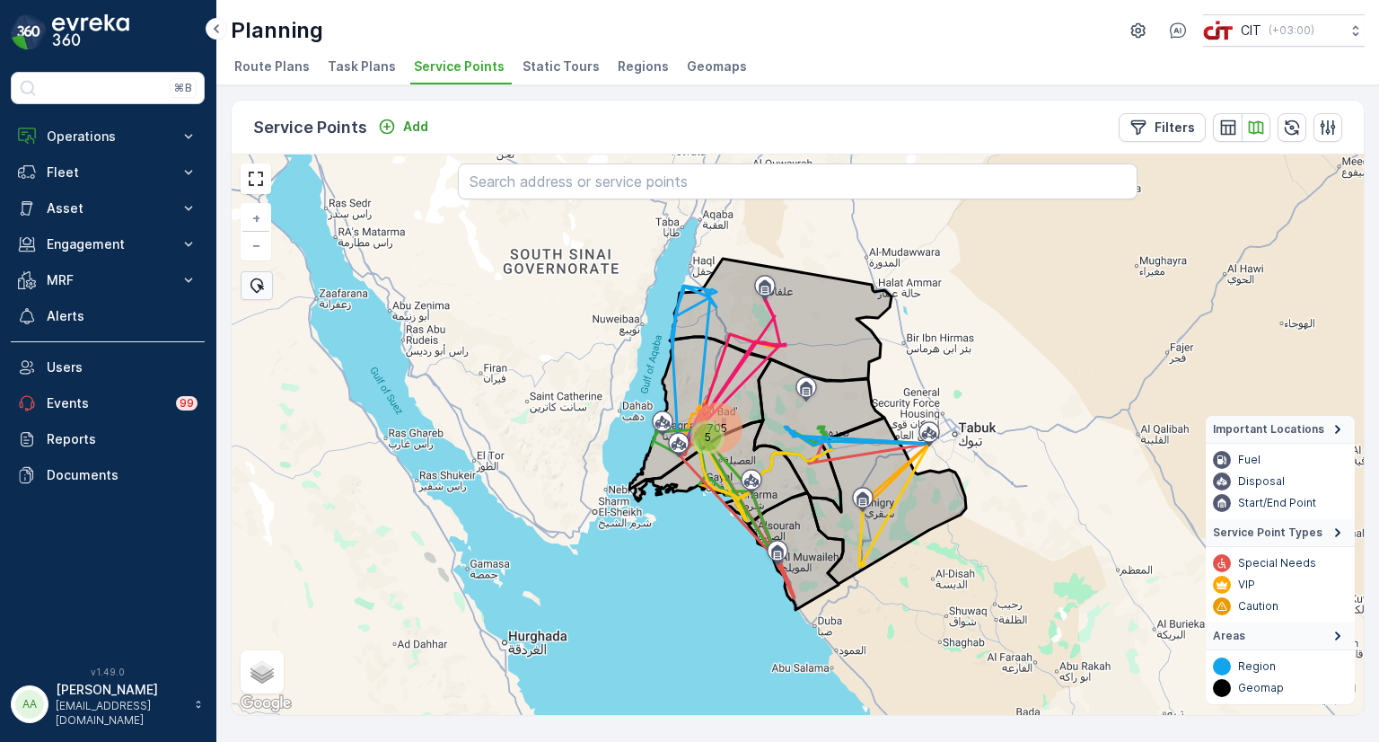
click at [707, 437] on div "5" at bounding box center [707, 437] width 27 height 27
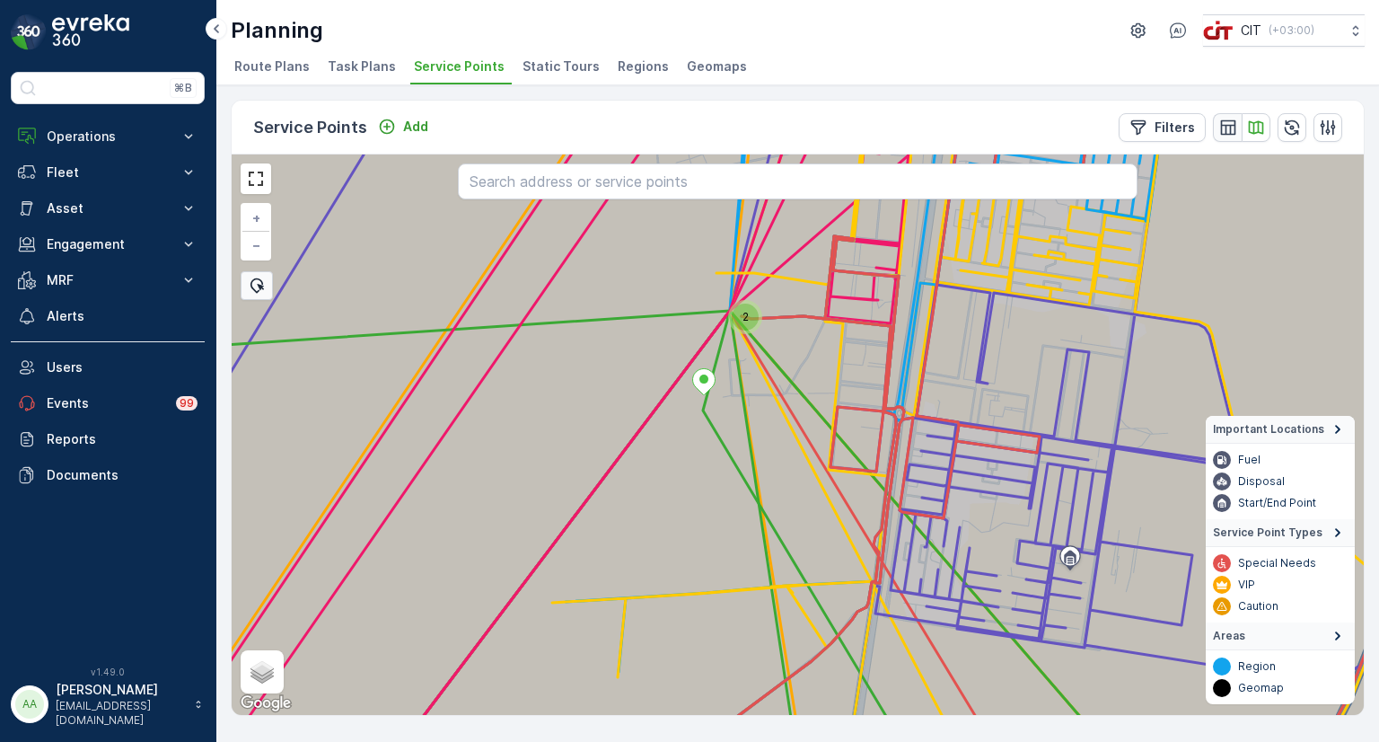
click at [1228, 130] on icon "button" at bounding box center [1228, 128] width 18 height 18
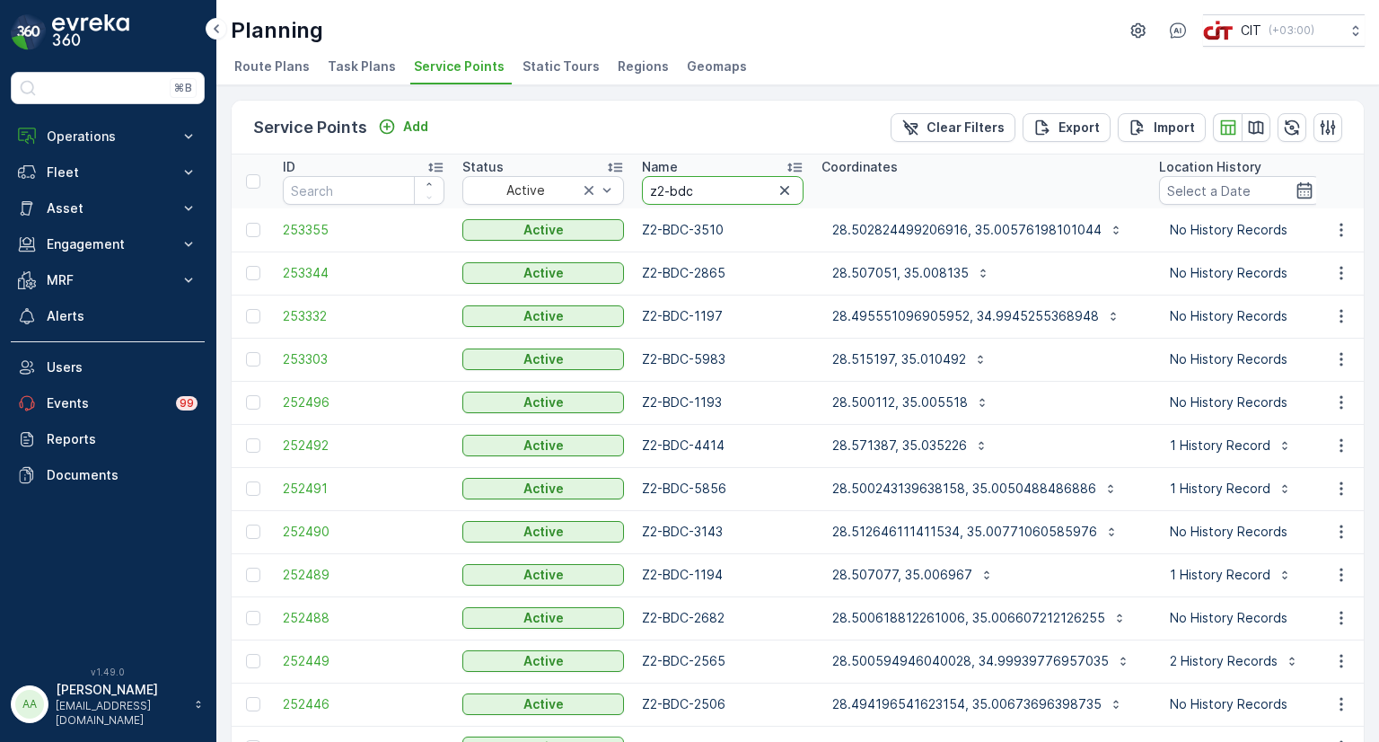
drag, startPoint x: 703, startPoint y: 189, endPoint x: 629, endPoint y: 189, distance: 73.6
type input "0576"
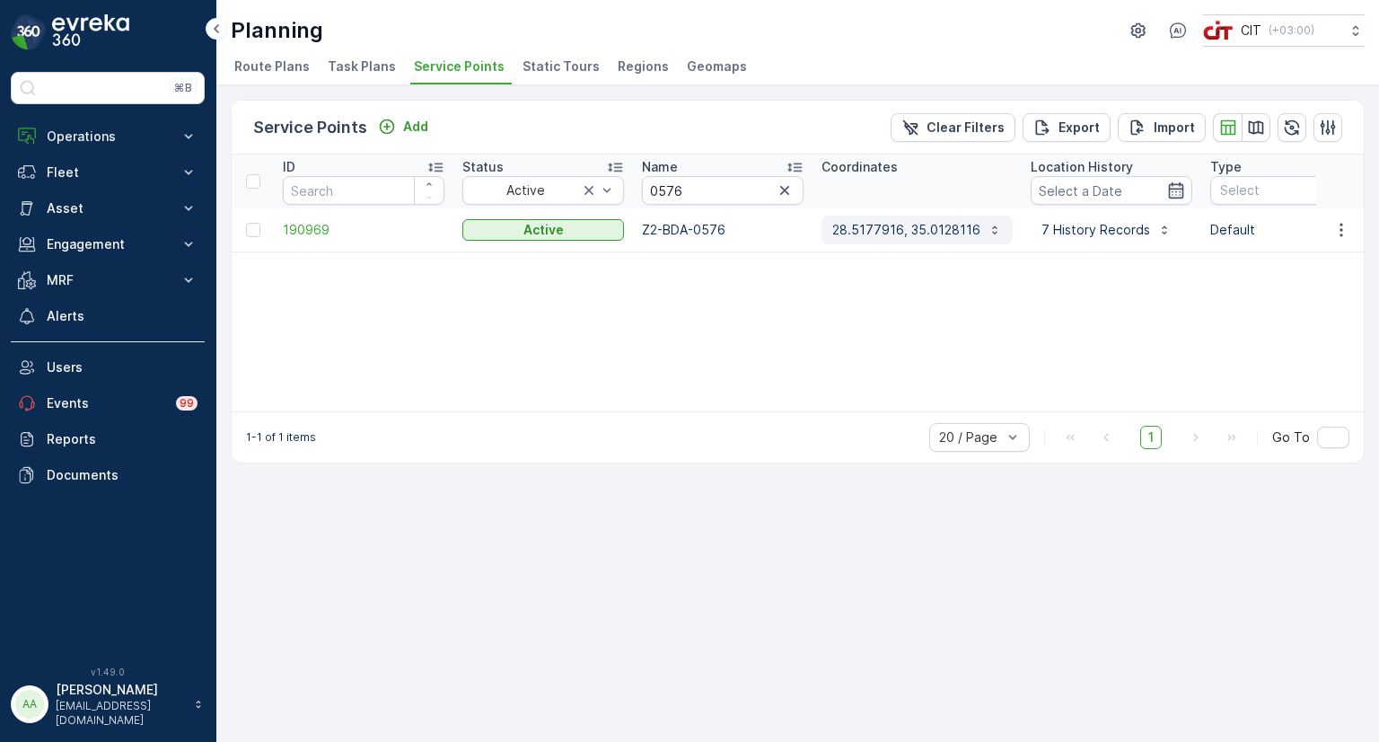
click at [910, 234] on p "28.5177916, 35.0128116" at bounding box center [906, 230] width 148 height 18
drag, startPoint x: 706, startPoint y: 191, endPoint x: 626, endPoint y: 188, distance: 80.0
paste input "Z2-BDA"
type input "Z2-BDA"
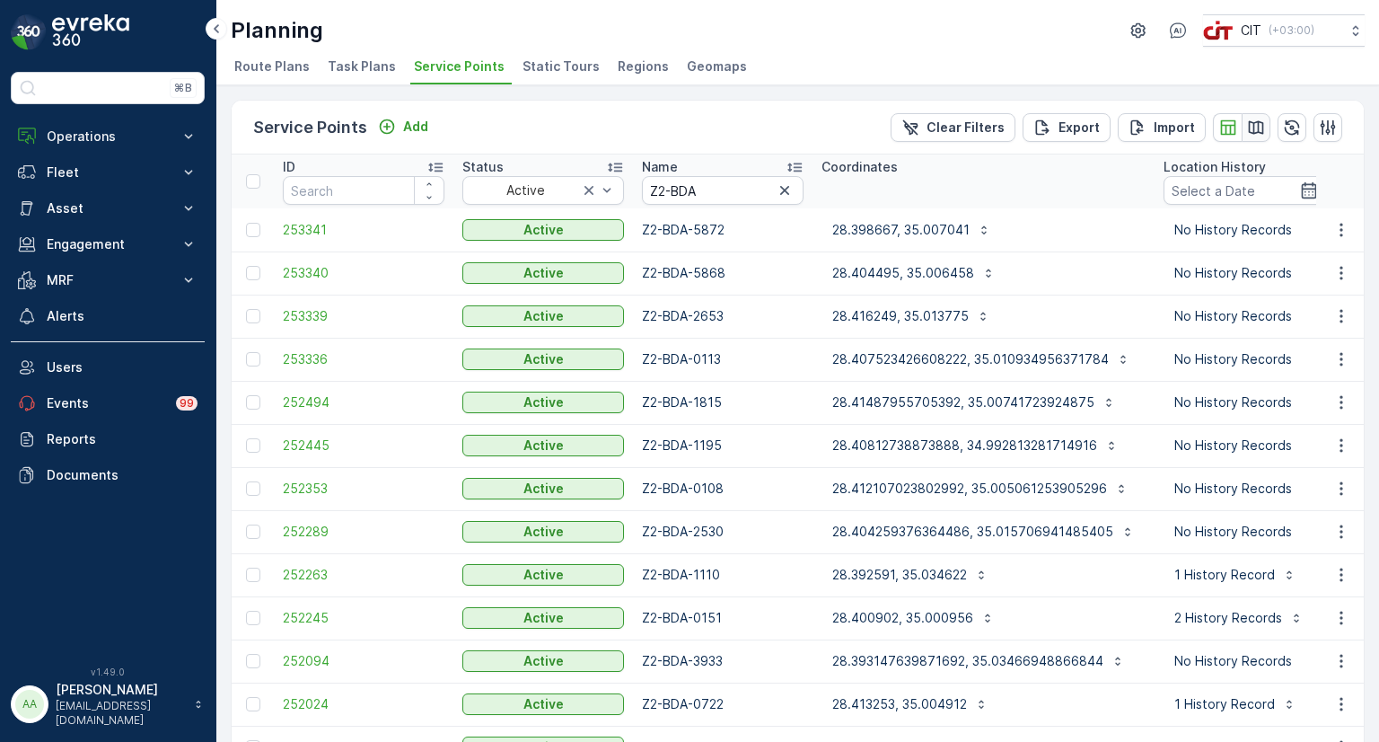
click at [1251, 128] on icon "button" at bounding box center [1256, 128] width 18 height 18
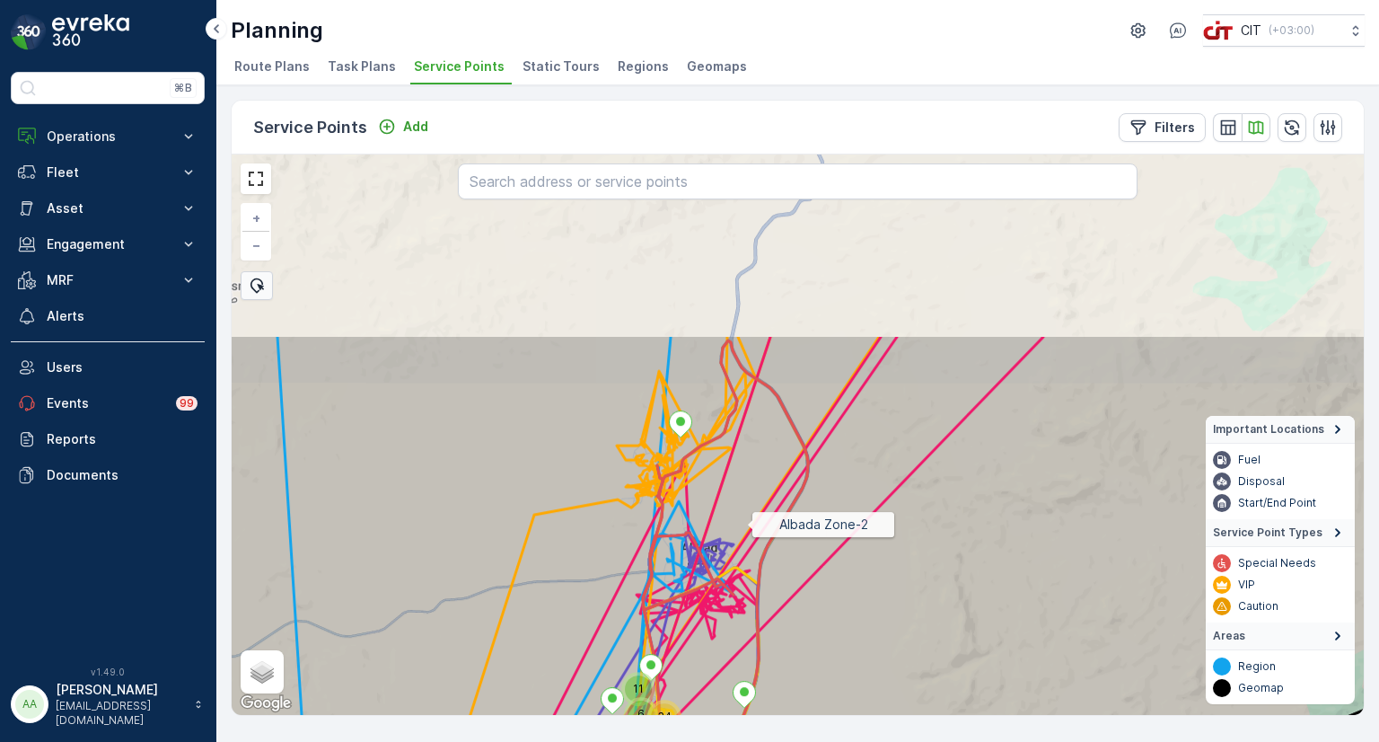
drag, startPoint x: 817, startPoint y: 268, endPoint x: 744, endPoint y: 532, distance: 274.7
click at [744, 532] on icon at bounding box center [733, 673] width 1364 height 678
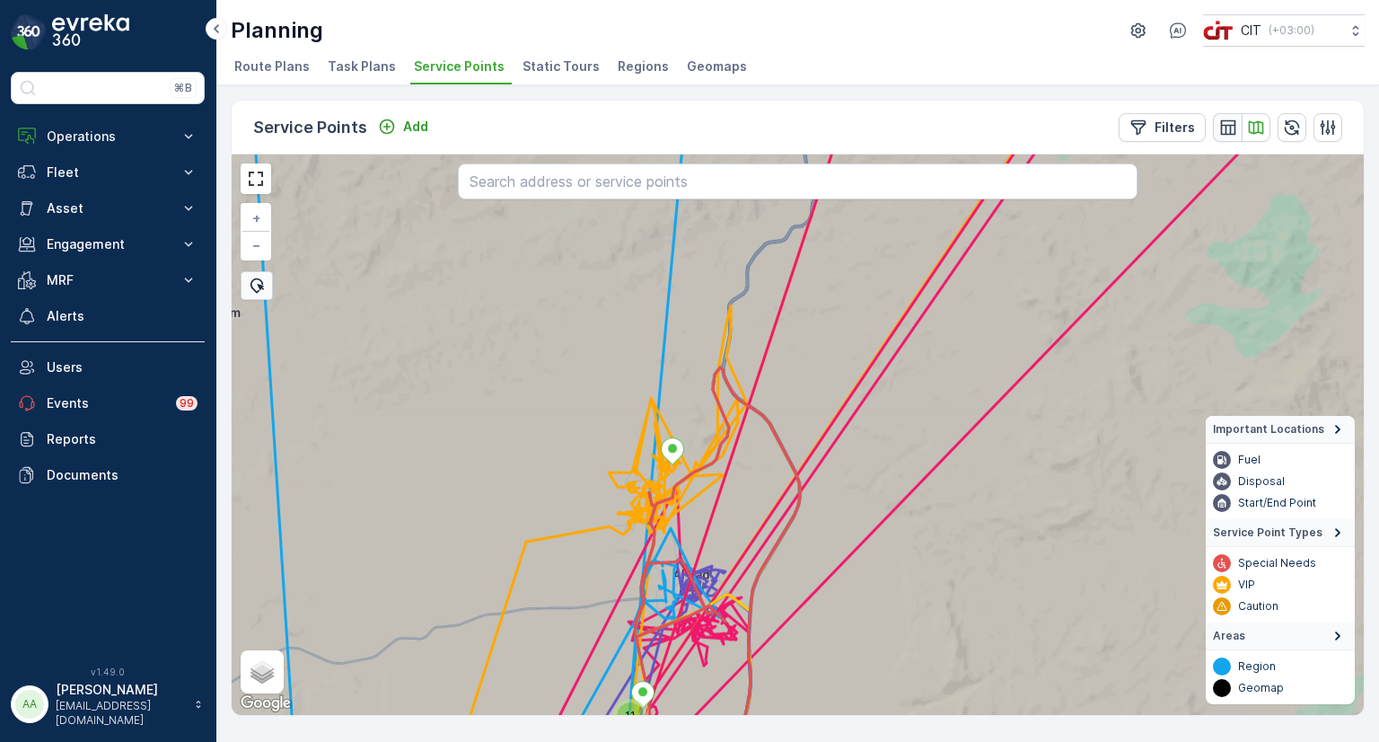
click at [1221, 128] on icon "button" at bounding box center [1227, 126] width 15 height 15
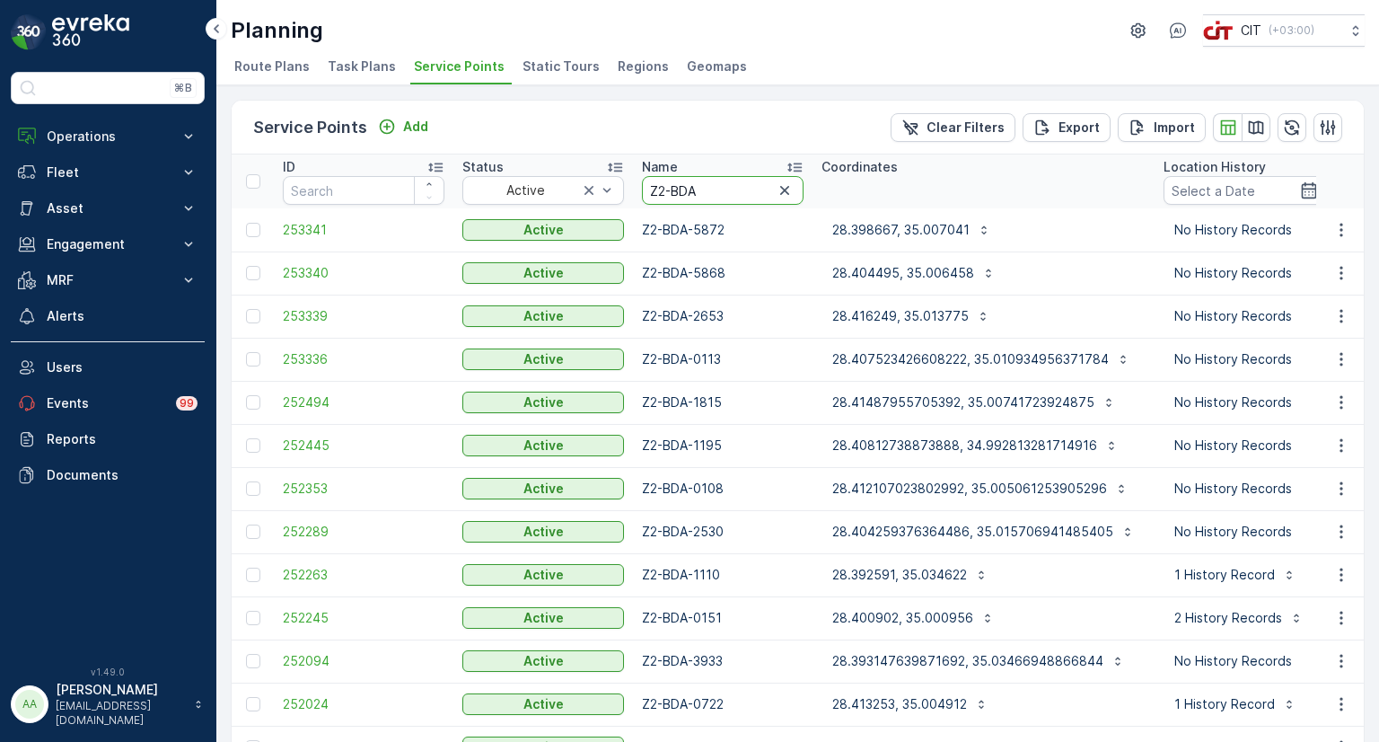
click at [716, 185] on input "Z2-BDA" at bounding box center [723, 190] width 162 height 29
drag, startPoint x: 725, startPoint y: 193, endPoint x: 571, endPoint y: 191, distance: 153.5
paste input "B"
type input "Z2-BDB"
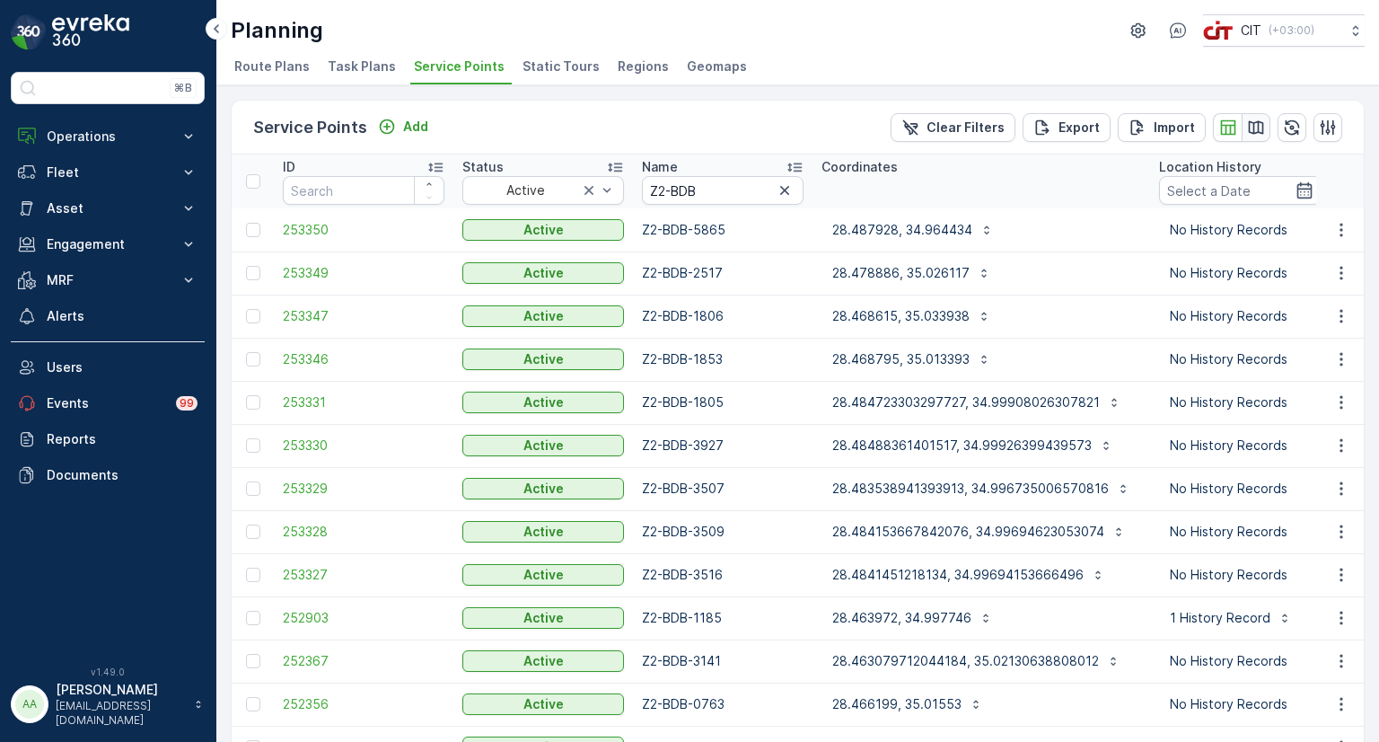
click at [1254, 129] on icon "button" at bounding box center [1256, 126] width 15 height 13
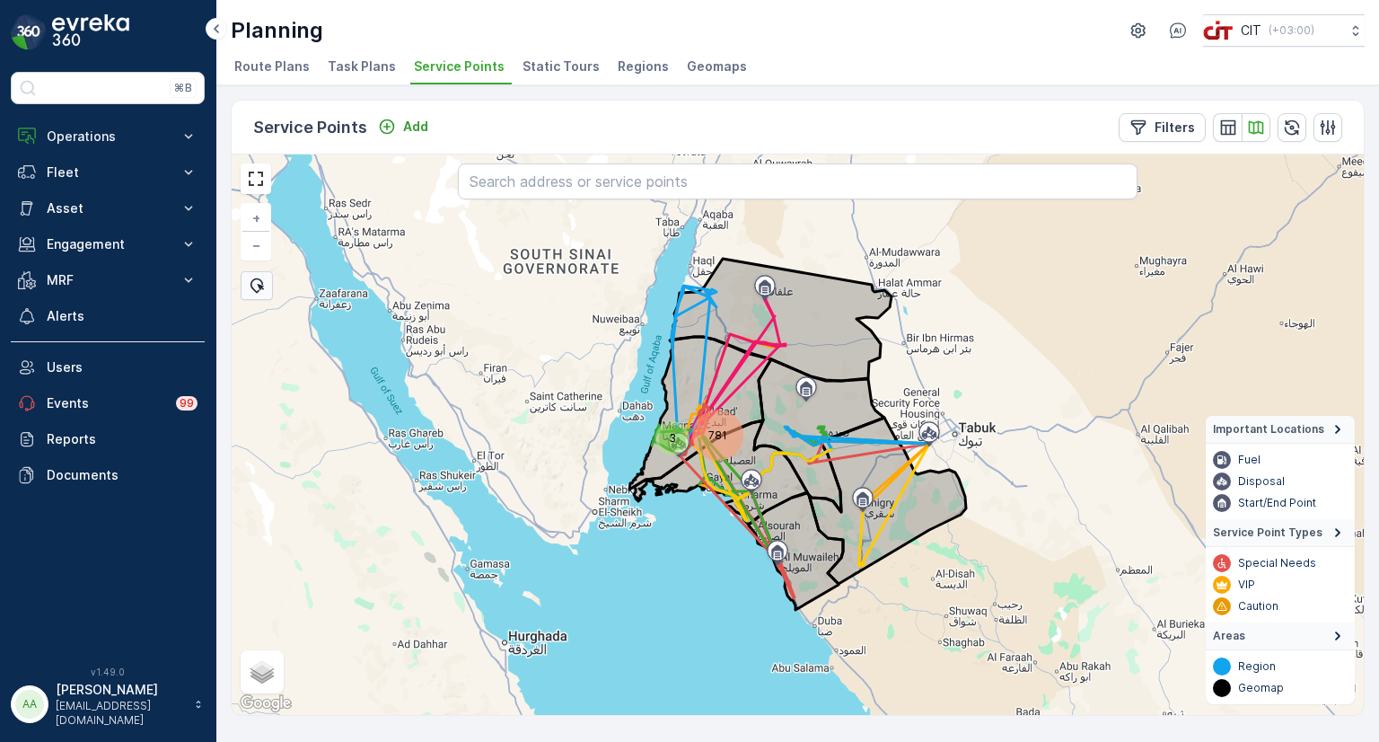
click at [711, 426] on div "781" at bounding box center [718, 435] width 44 height 44
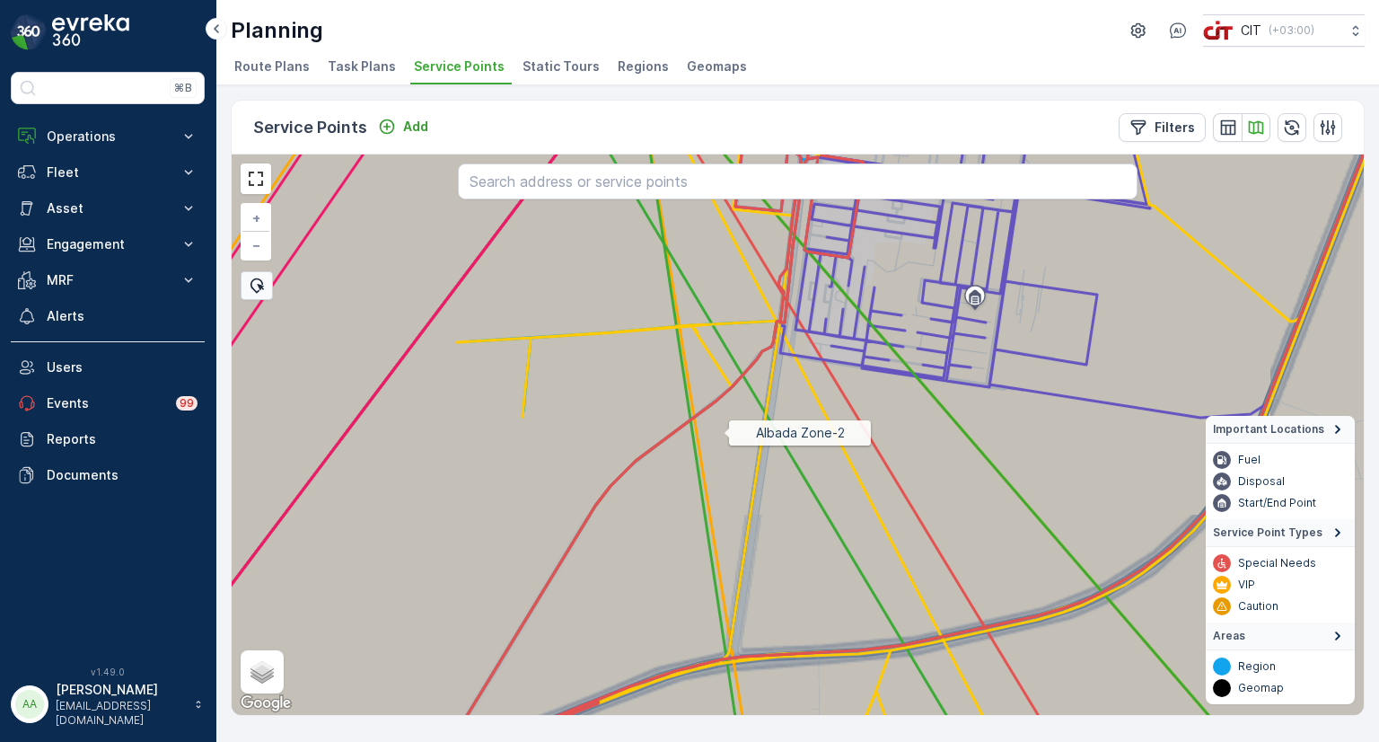
drag, startPoint x: 730, startPoint y: 407, endPoint x: 640, endPoint y: 681, distance: 289.0
click at [640, 681] on icon at bounding box center [790, 464] width 1364 height 678
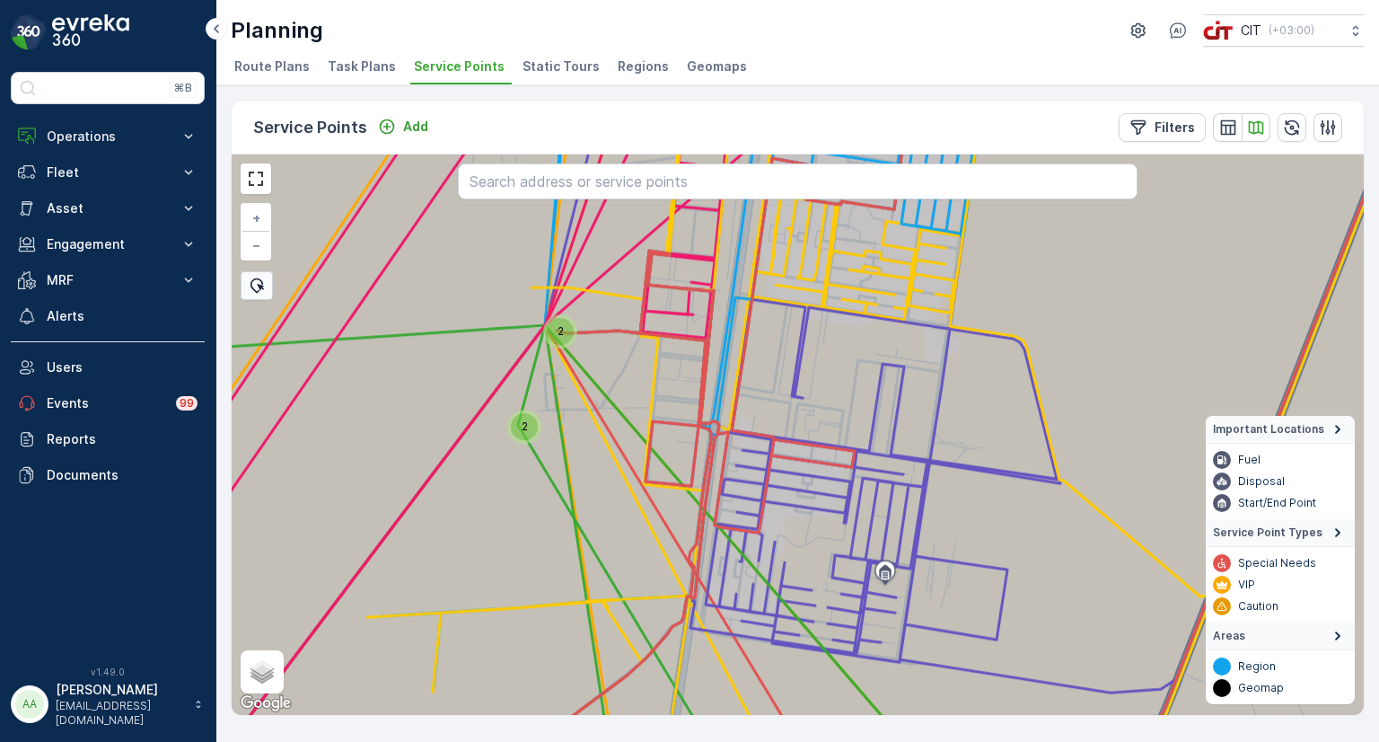
drag, startPoint x: 579, startPoint y: 455, endPoint x: 581, endPoint y: 584, distance: 128.4
click at [581, 584] on icon at bounding box center [798, 434] width 1364 height 678
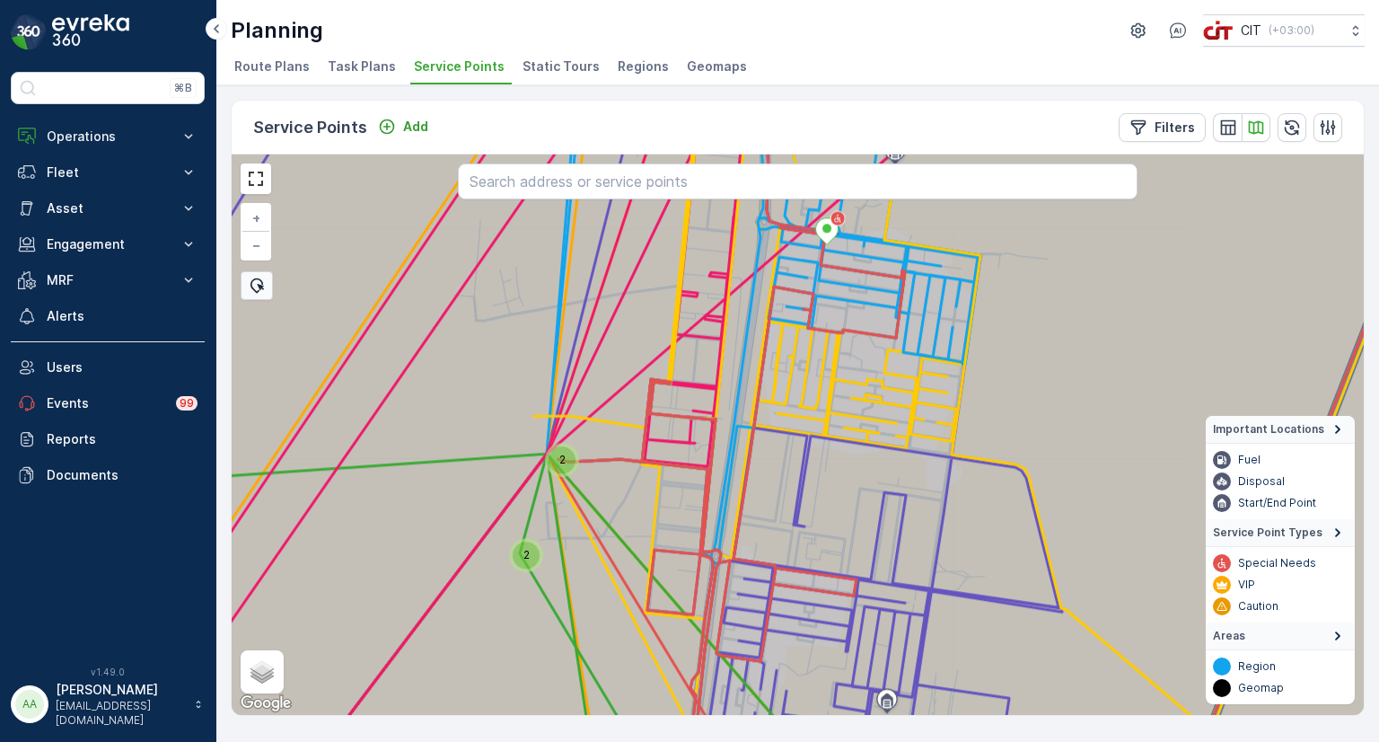
click at [520, 560] on div "2" at bounding box center [526, 554] width 27 height 27
